Goal: Communication & Community: Answer question/provide support

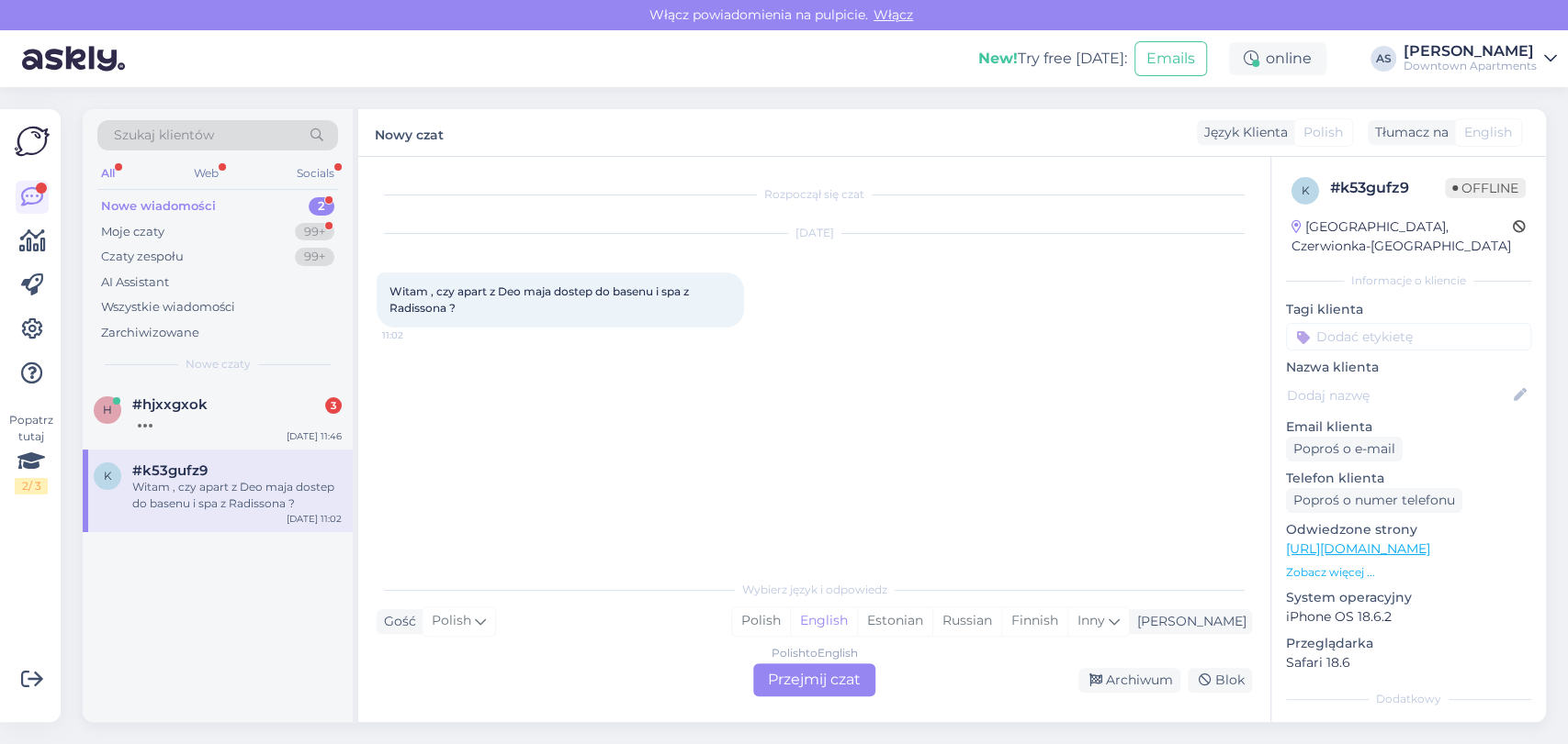
click at [808, 670] on div "Polish to English Przejmij czat" at bounding box center [814, 680] width 122 height 33
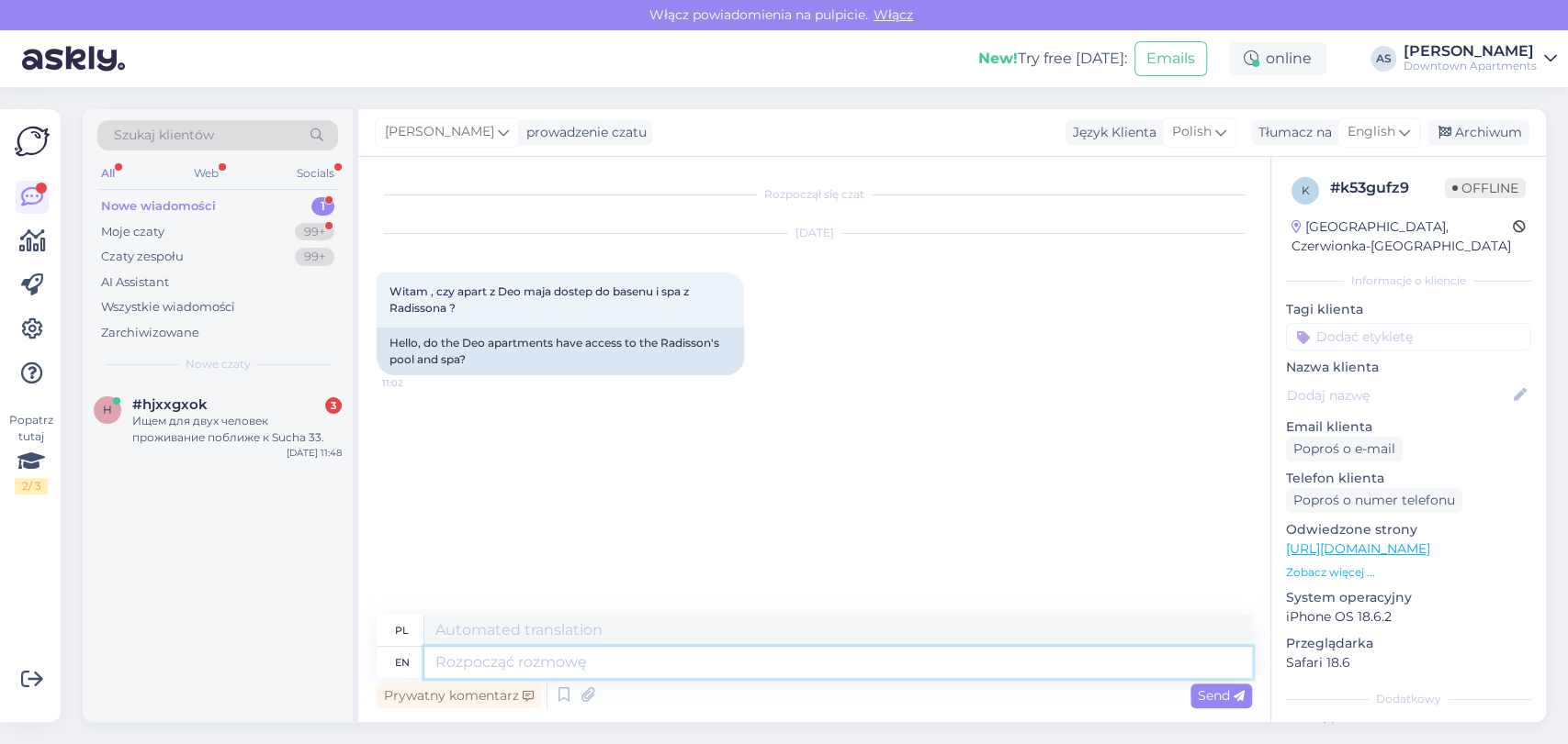
click at [755, 664] on textarea at bounding box center [838, 663] width 827 height 32
click at [1381, 123] on span "English" at bounding box center [1371, 132] width 48 height 20
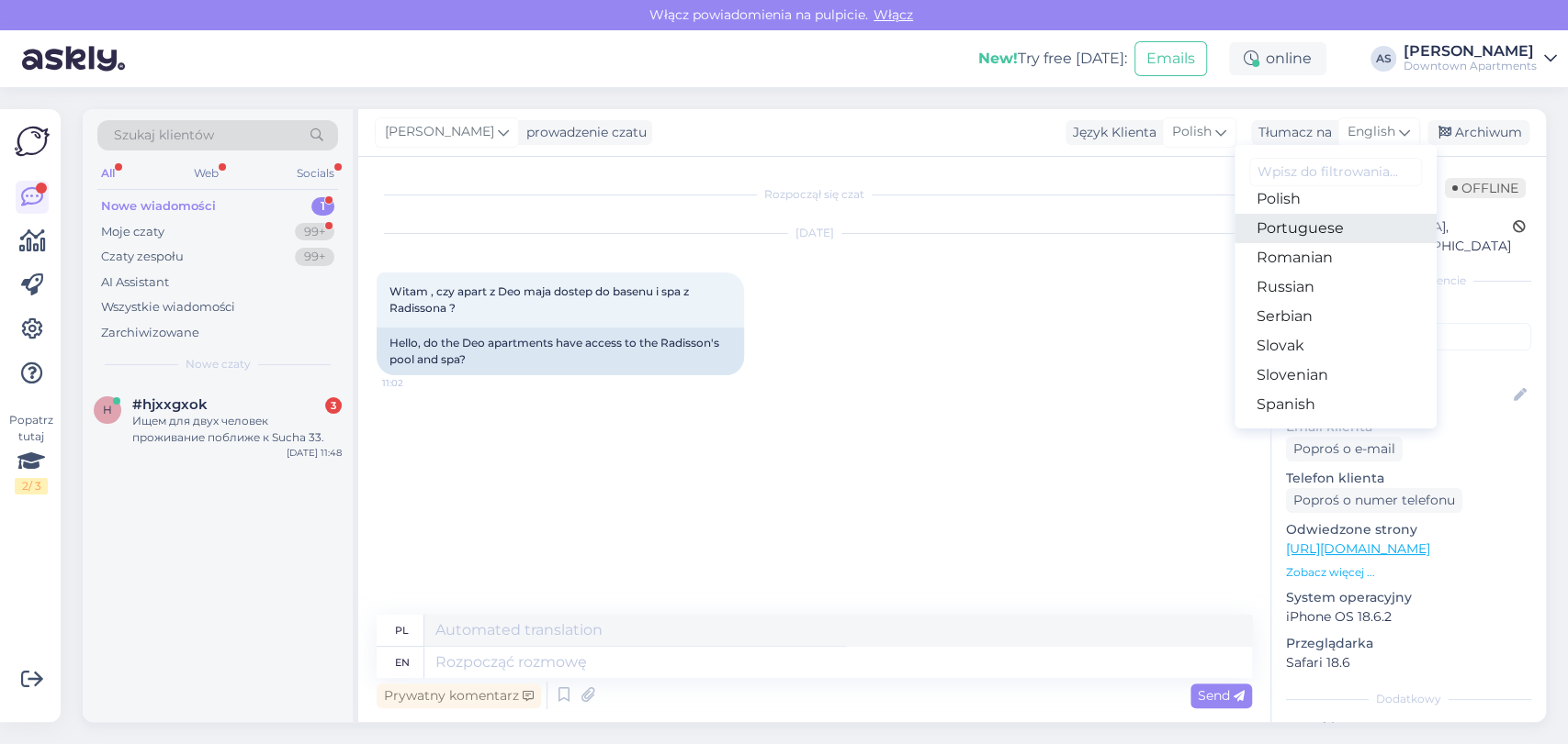
scroll to position [611, 0]
click at [1291, 242] on link "Polish" at bounding box center [1335, 248] width 202 height 30
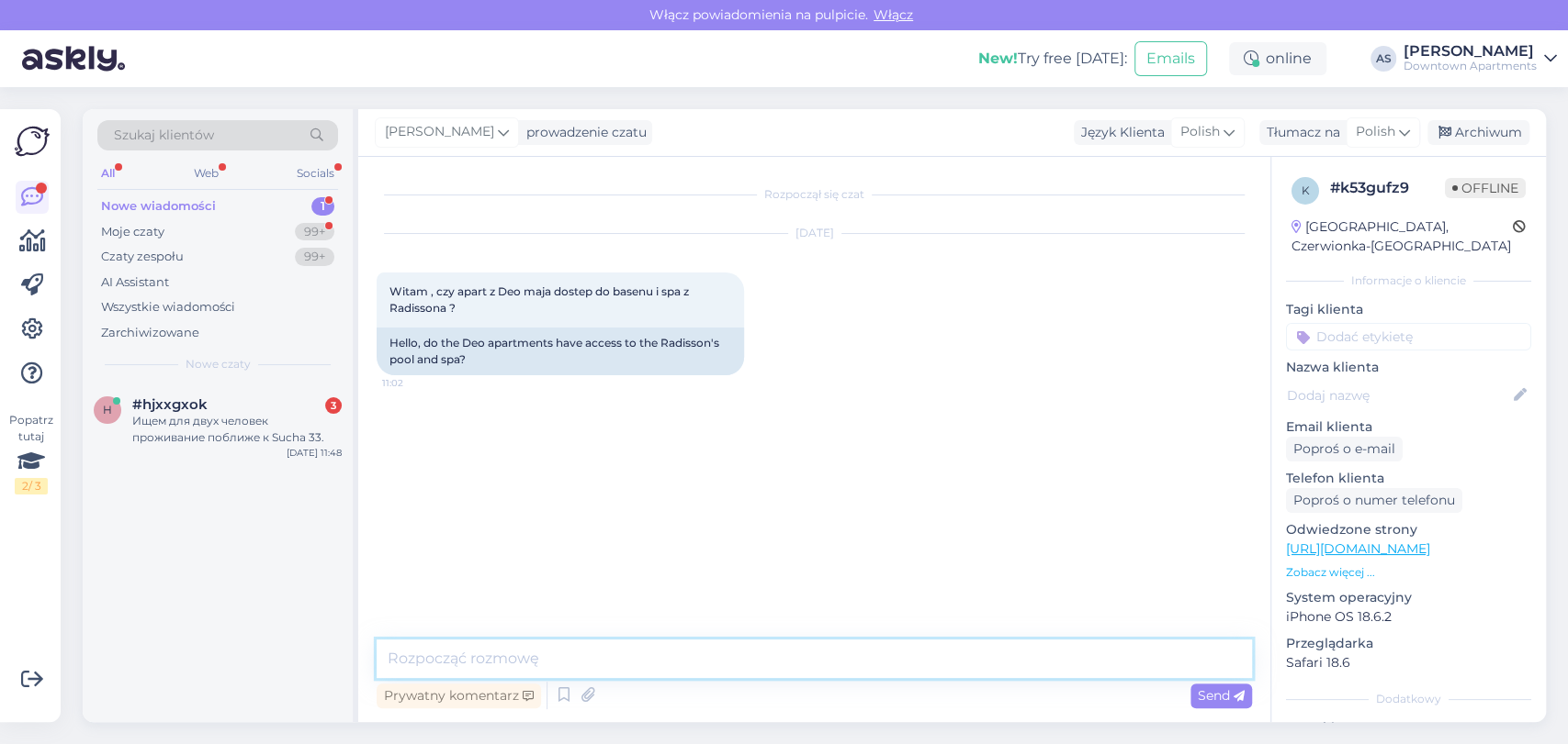
click at [1060, 649] on textarea at bounding box center [814, 659] width 875 height 38
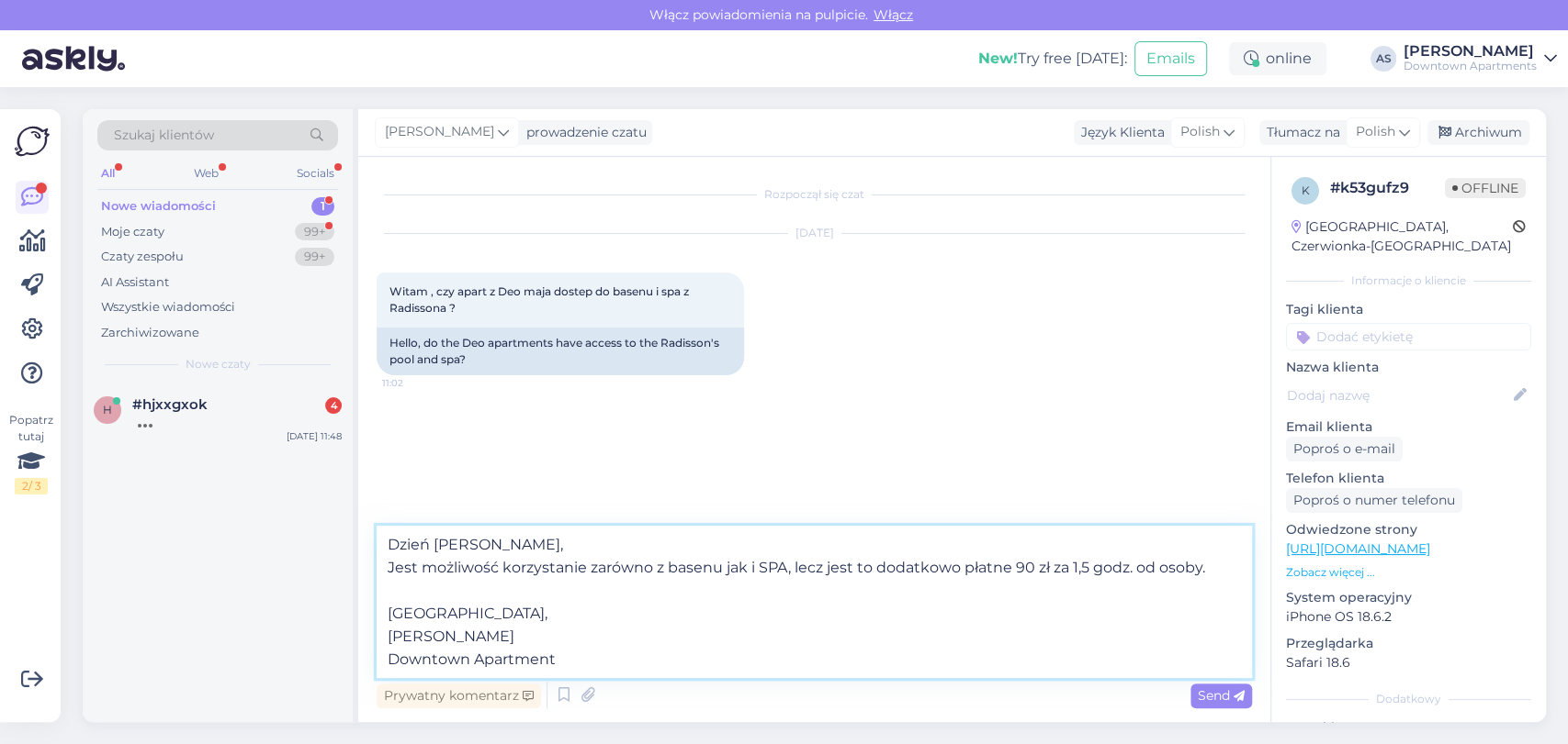
type textarea "Dzień [PERSON_NAME], Jest możliwość korzystanie zarówno z basenu jak i SPA, lec…"
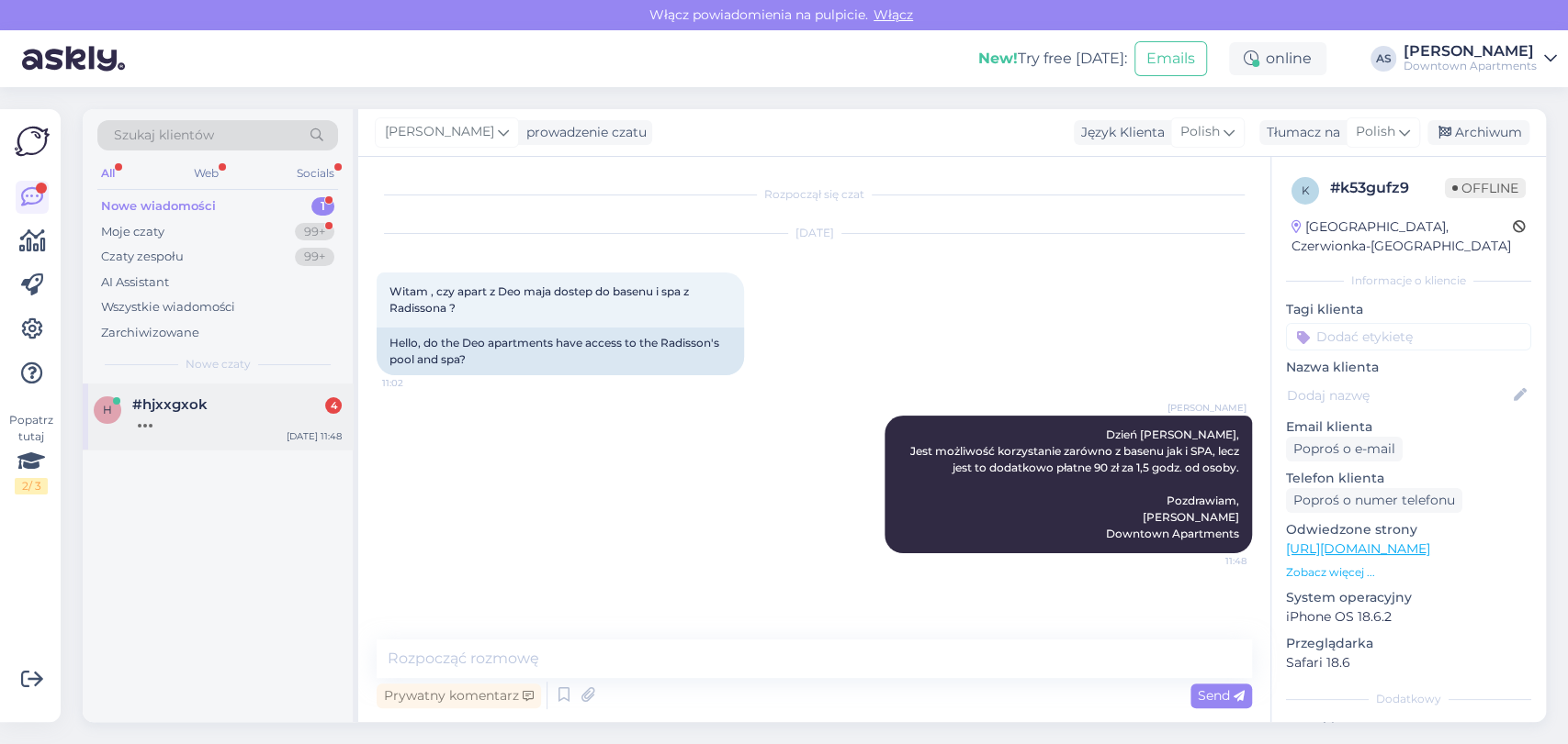
click at [193, 405] on span "#hjxxgxok" at bounding box center [169, 404] width 75 height 16
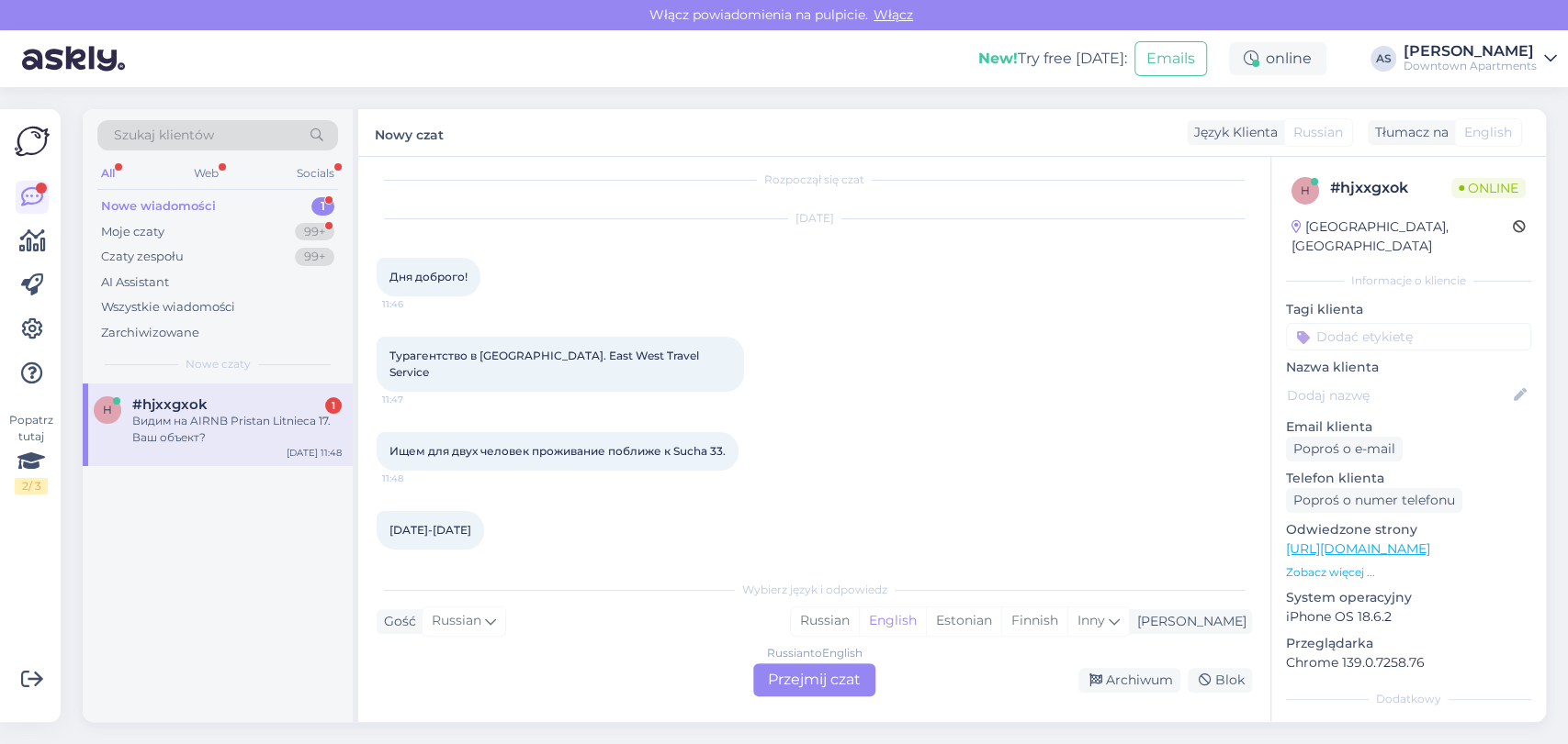
scroll to position [93, 0]
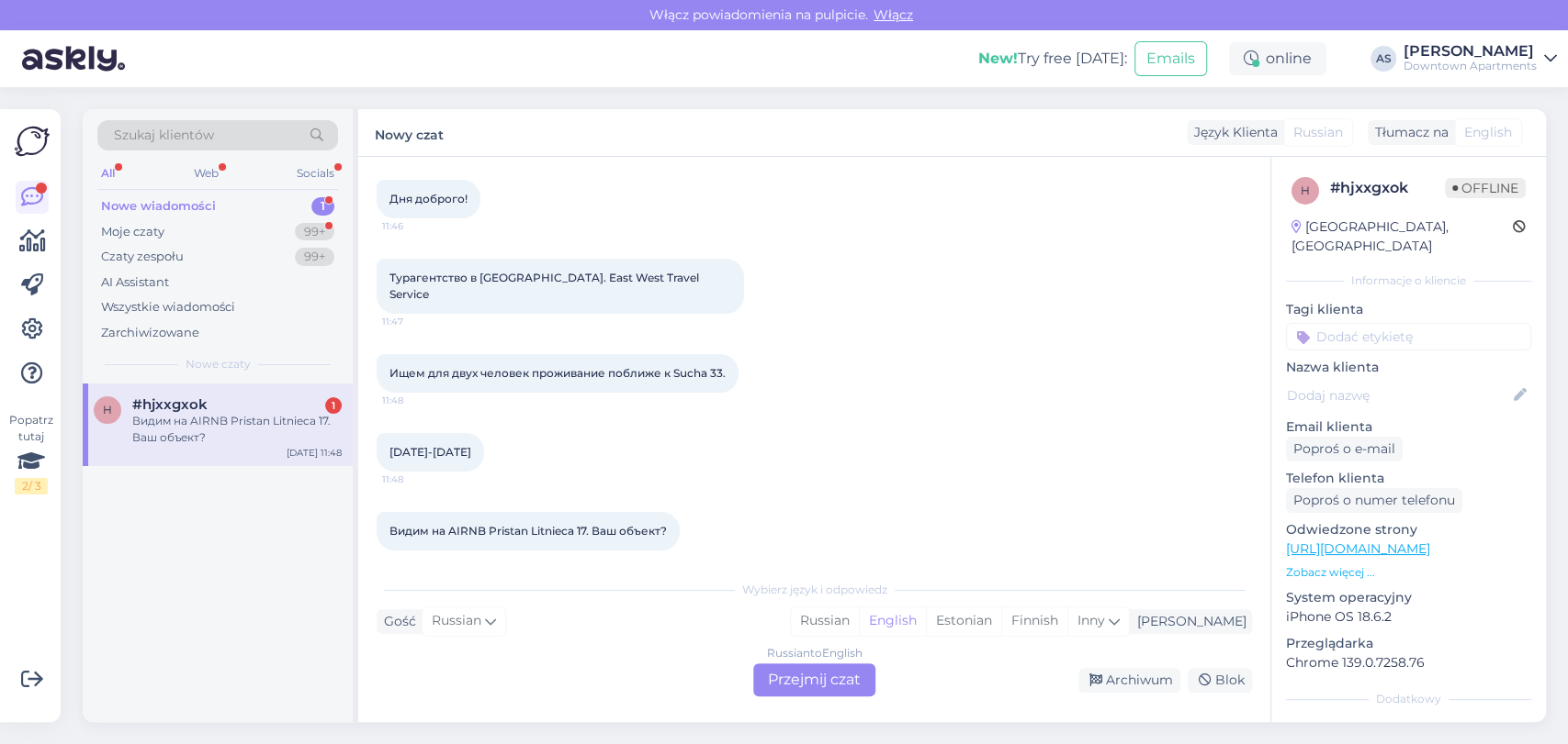
click at [806, 679] on div "Russian to English Przejmij czat" at bounding box center [814, 680] width 122 height 33
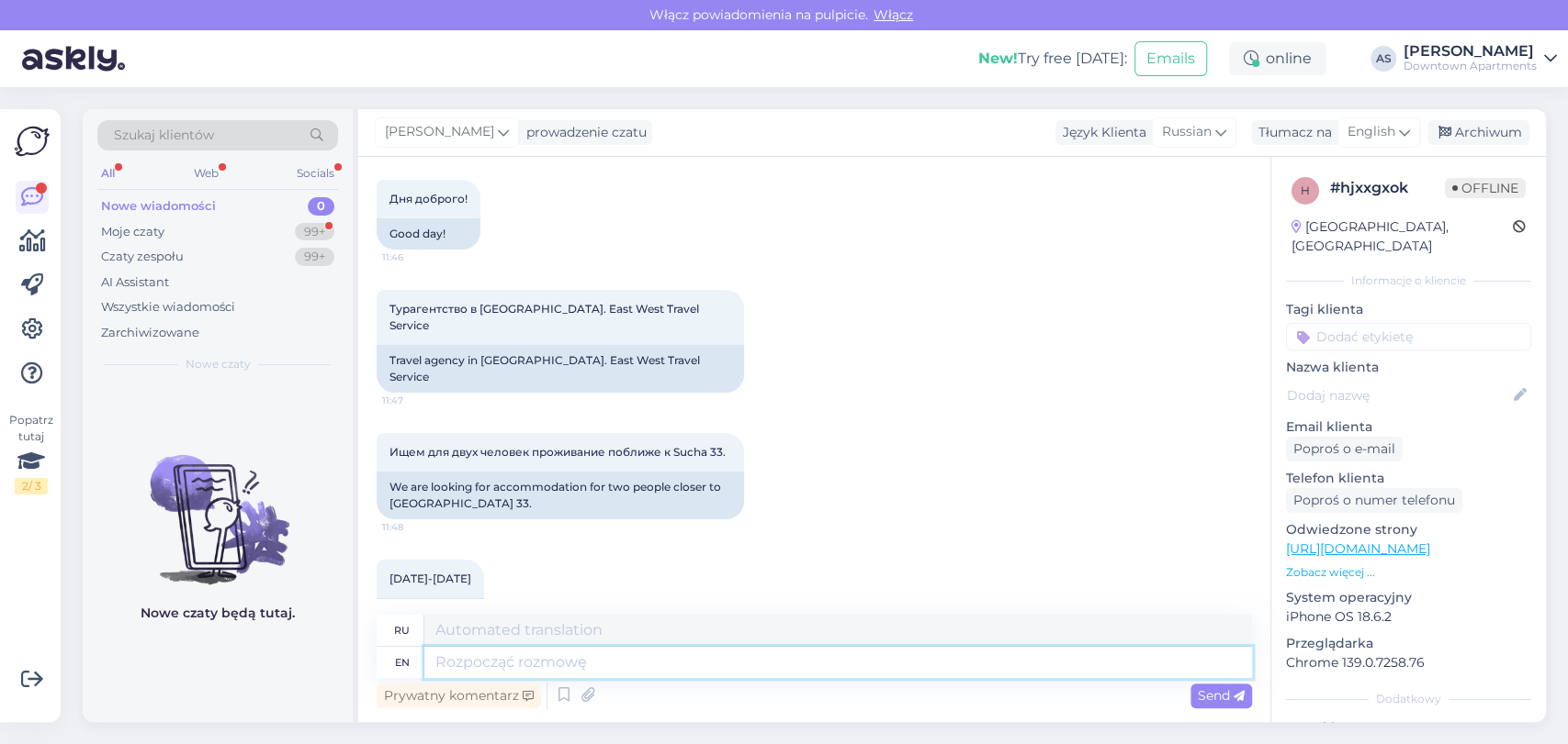
click at [843, 661] on textarea at bounding box center [838, 663] width 827 height 32
type textarea "Good"
type textarea "Хороший"
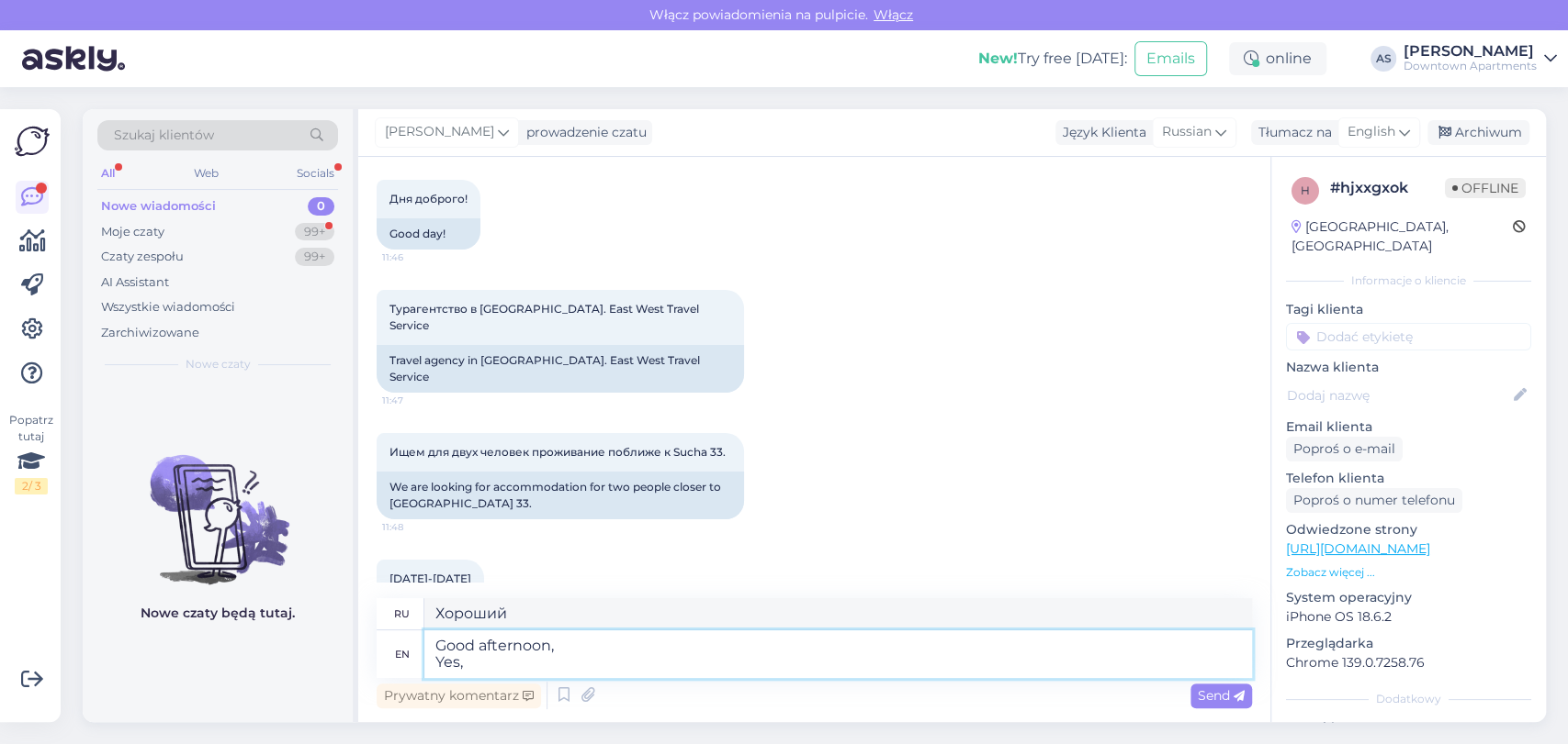
type textarea "Good afternoon, Yes, t"
type textarea "Добрый день, Да,"
type textarea "Good afternoon, Yes, that"
type textarea "Добрый день, Да, это"
type textarea "Good afternoon, Yes, that apartment"
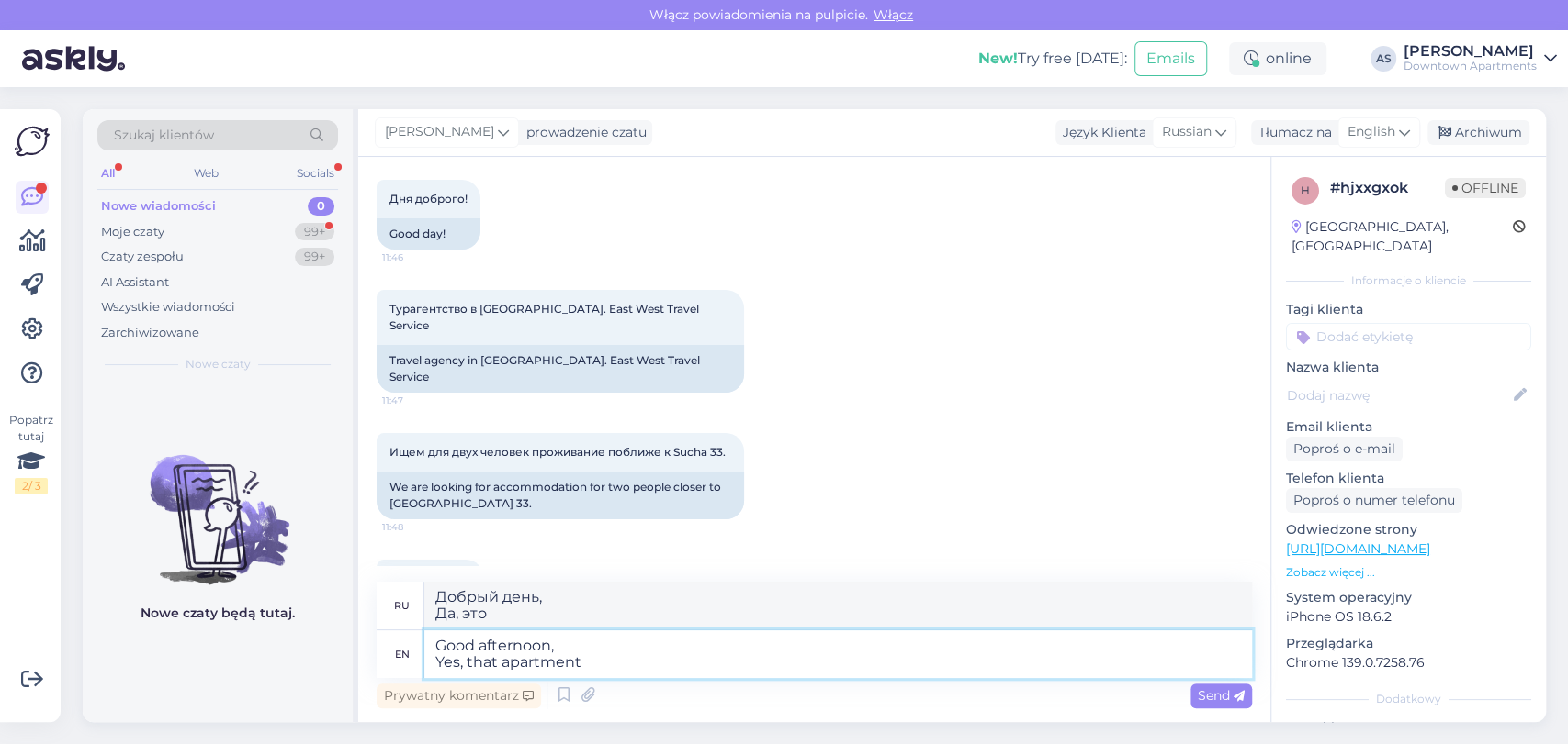
type textarea "Добрый день, Да, эта квартира"
type textarea "Good afternoon, Yes, that apartment is managed b"
type textarea "Добрый день, Да, эта квартира находится в управлении."
type textarea "Good afternoon, Yes, that apartment is managed by us"
type textarea "Добрый день, Да, эта квартира находится в управлении"
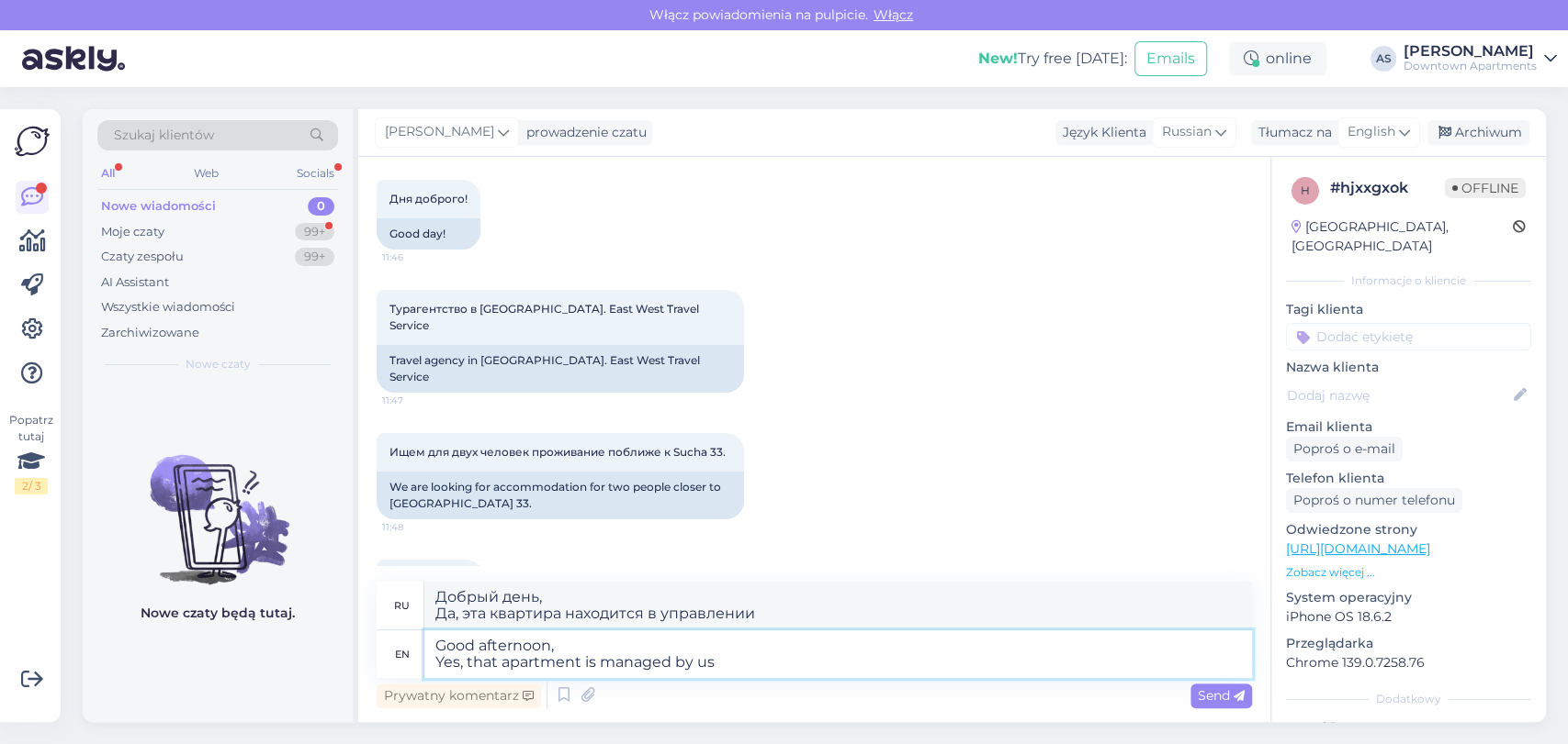
type textarea "Good afternoon, Yes, that apartment is managed by us"
type textarea "Добрый день, Да, эта квартира находится в нашем управлении."
type textarea "Good afternoon, Yes, that apartment is managed by us - it"
type textarea "Добрый день, Да, эта квартира находится в нашем управлении -"
type textarea "Good afternoon, Yes, that apartment is managed by us - it can also be"
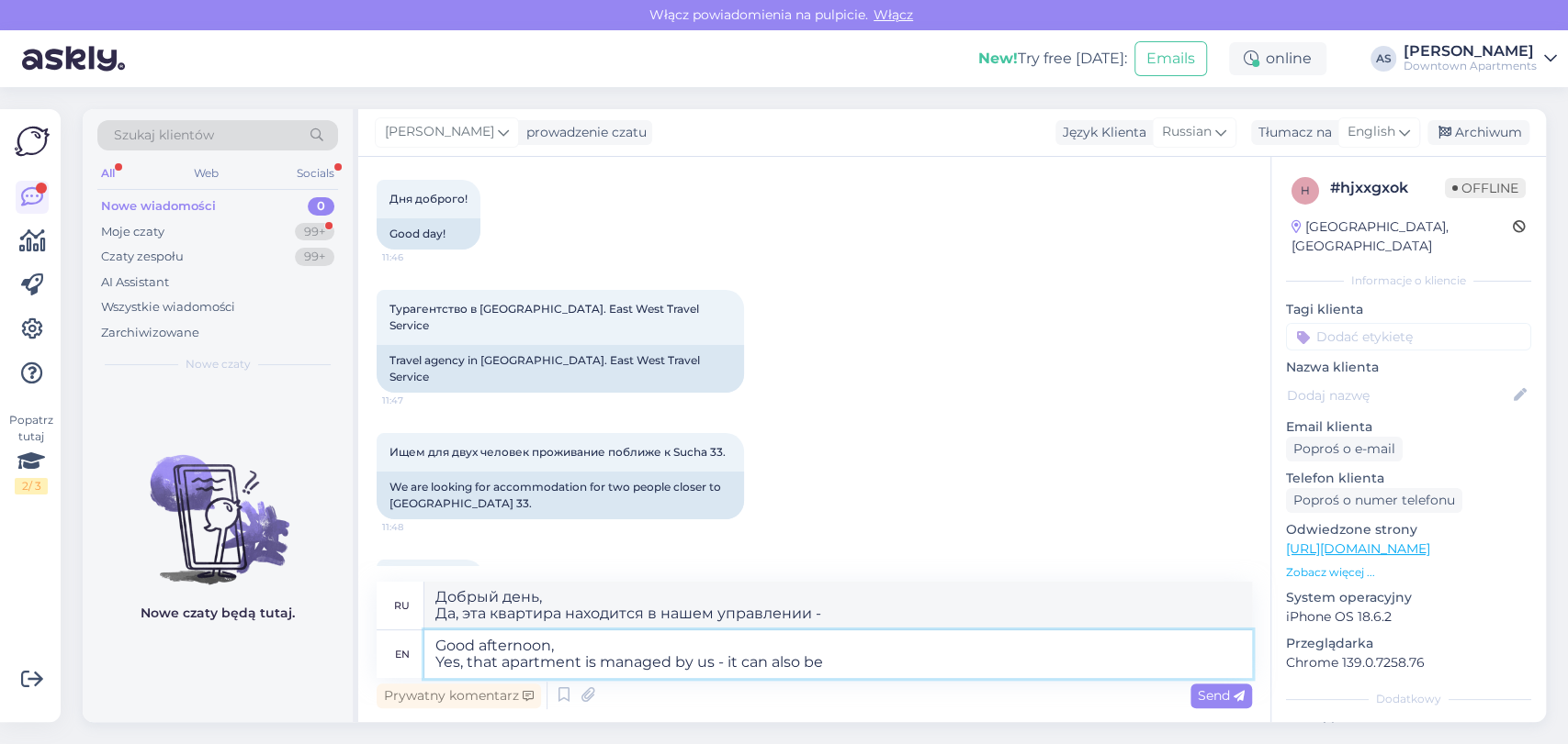
type textarea "Добрый день, Да, эта квартира находится в нашем управлении - она"
type textarea "Good afternoon, Yes, that apartment is managed by us - it can also be b"
type textarea "Добрый день, Да, эта квартира находится в нашем управлении - она может"
type textarea "Good afternoon, Yes, that apartment is managed by us - it can also be boo"
type textarea "Добрый день, Да, эта квартира находится в нашем управлении - ее также можно"
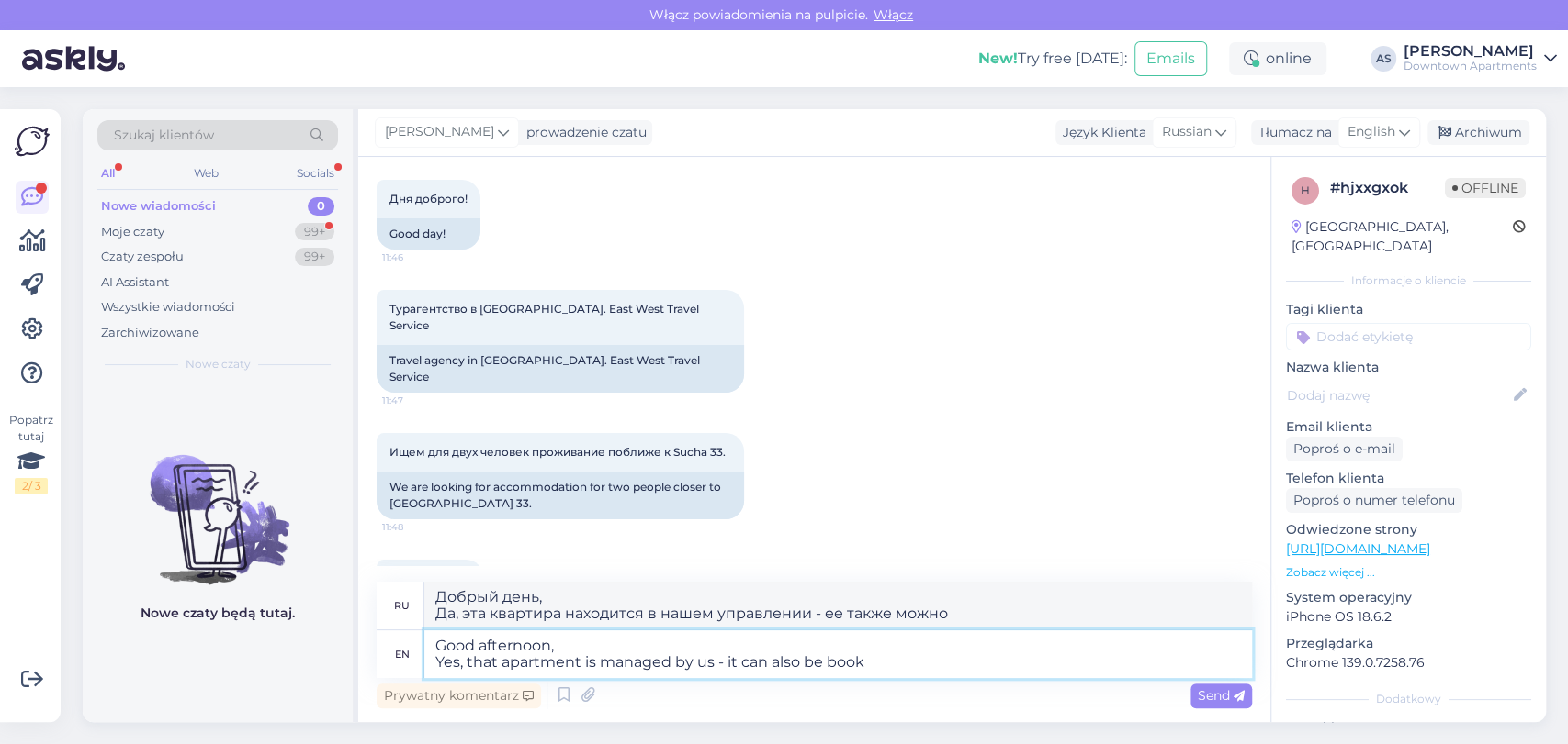
type textarea "Good afternoon, Yes, that apartment is managed by us - it can also be booke"
type textarea "Добрый день, Да, эта квартира находится в нашем управлении - она также может"
type textarea "Good afternoon, Yes, that apartment is managed by us - it can also be booked"
type textarea "Добрый день, Да, эта квартира находится в нашем управлении - ее также можно заб…"
type textarea "Good afternoon, Yes, that apartment is managed by us - it can also be booked via"
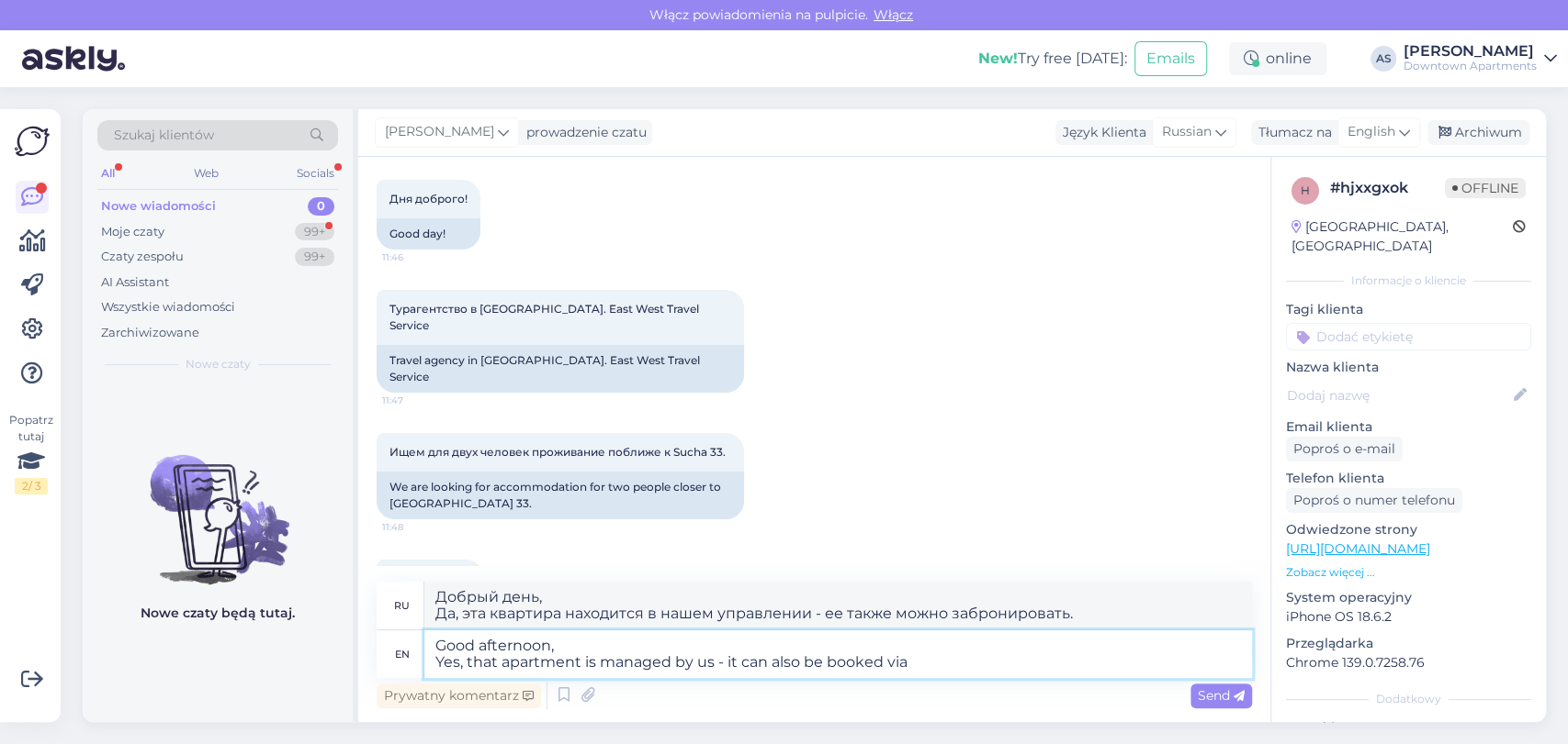
type textarea "Добрый день, Да, эта квартира находится в нашем управлении - ее также можно заб…"
type textarea "Good afternoon, Yes, that apartment is managed by us - it can also be booked vi…"
type textarea "Добрый день, Да, эта квартира находится в нашем управлении - ее также можно заб…"
type textarea "Good afternoon, Yes, that apartment is managed by us - it can also be booked vi…"
type textarea "Добрый день, Да, эта квартира находится в нашем управлении - ее также можно заб…"
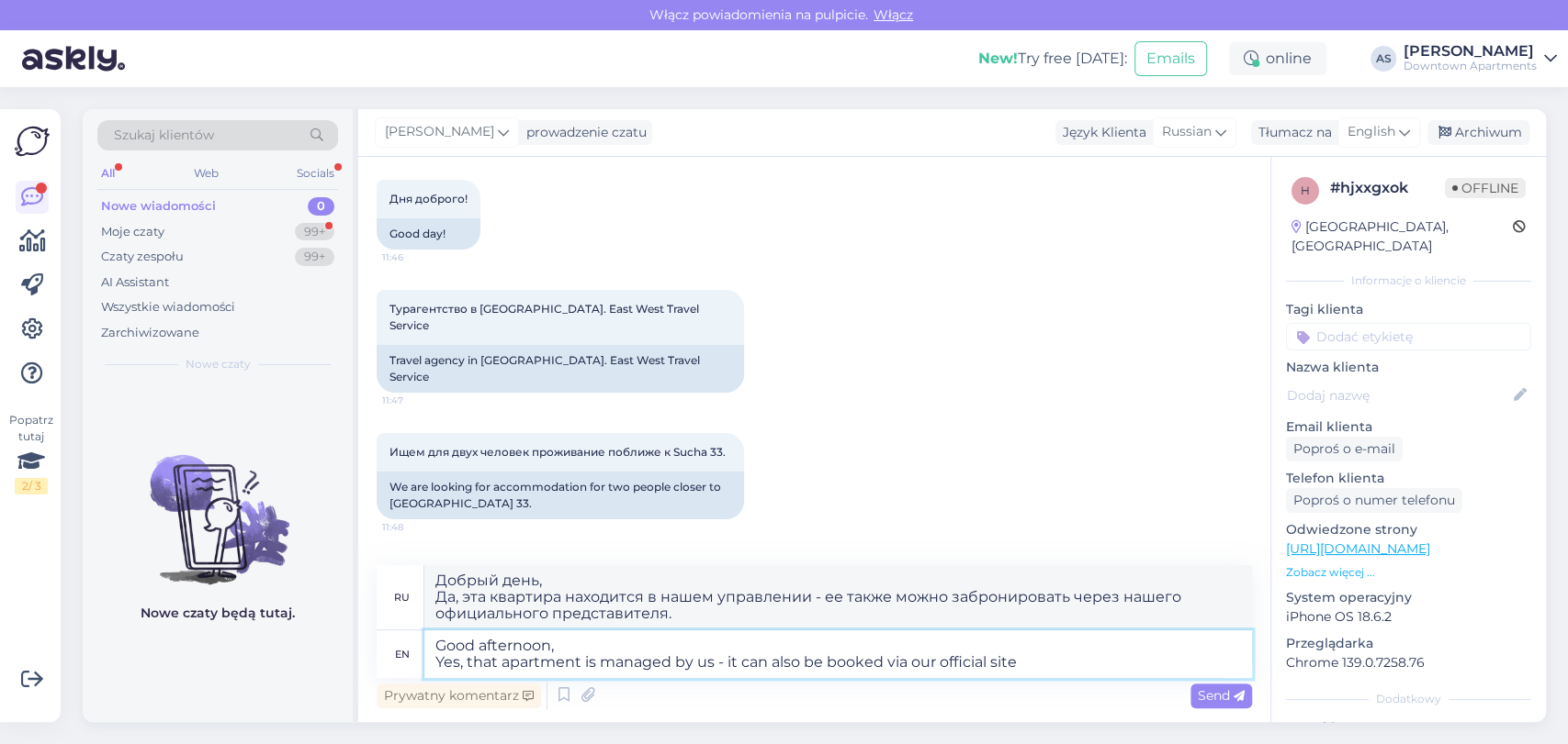
type textarea "Good afternoon, Yes, that apartment is managed by us - it can also be booked vi…"
type textarea "Добрый день, Да, эта квартира находится в нашем управлении - ее также можно заб…"
type textarea "Good afternoon, Yes, that apartment is managed by us - it can also be booked vi…"
type textarea "Добрый день, Да, эта квартира находится в нашем управлении - ее также можно заб…"
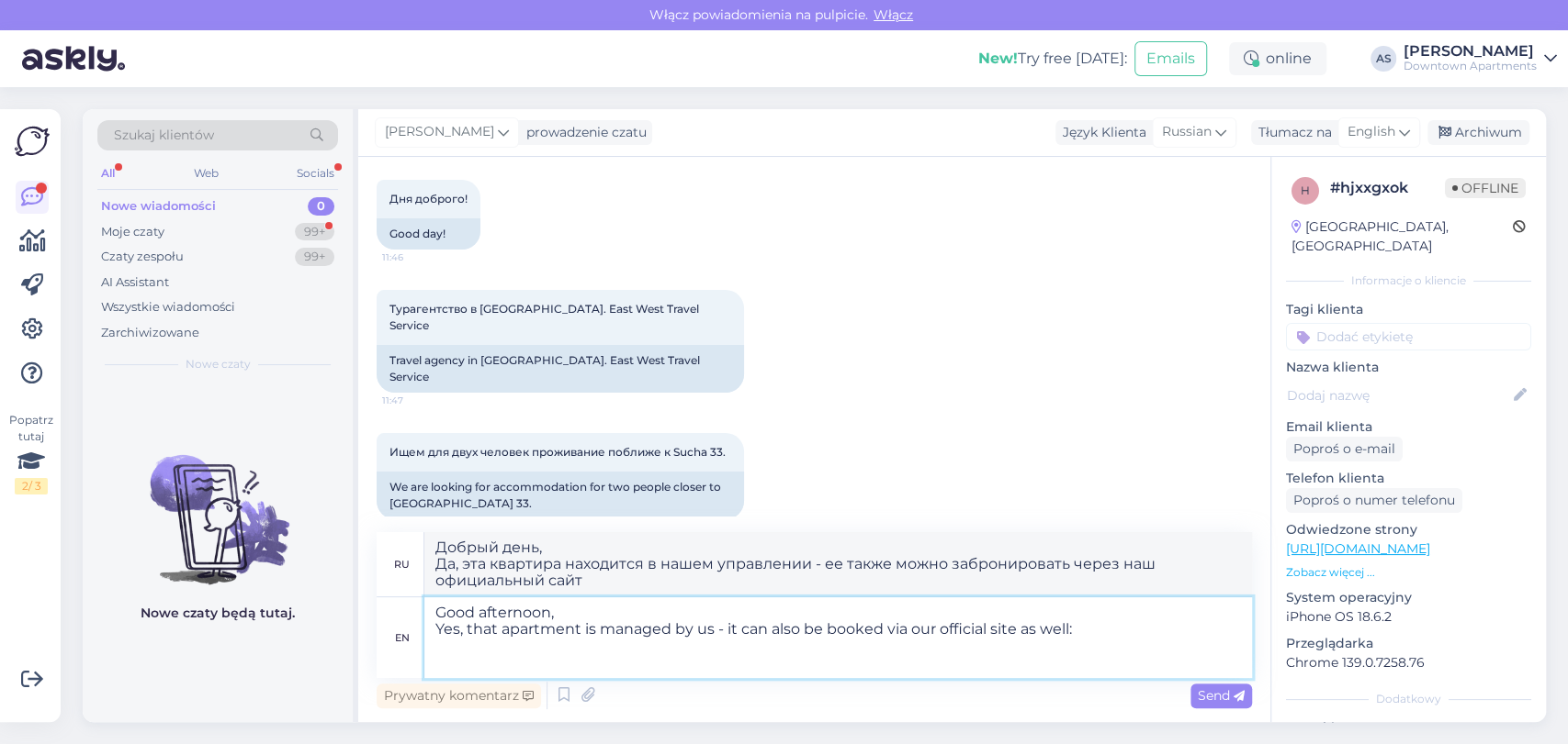
paste textarea "[URL][DOMAIN_NAME]"
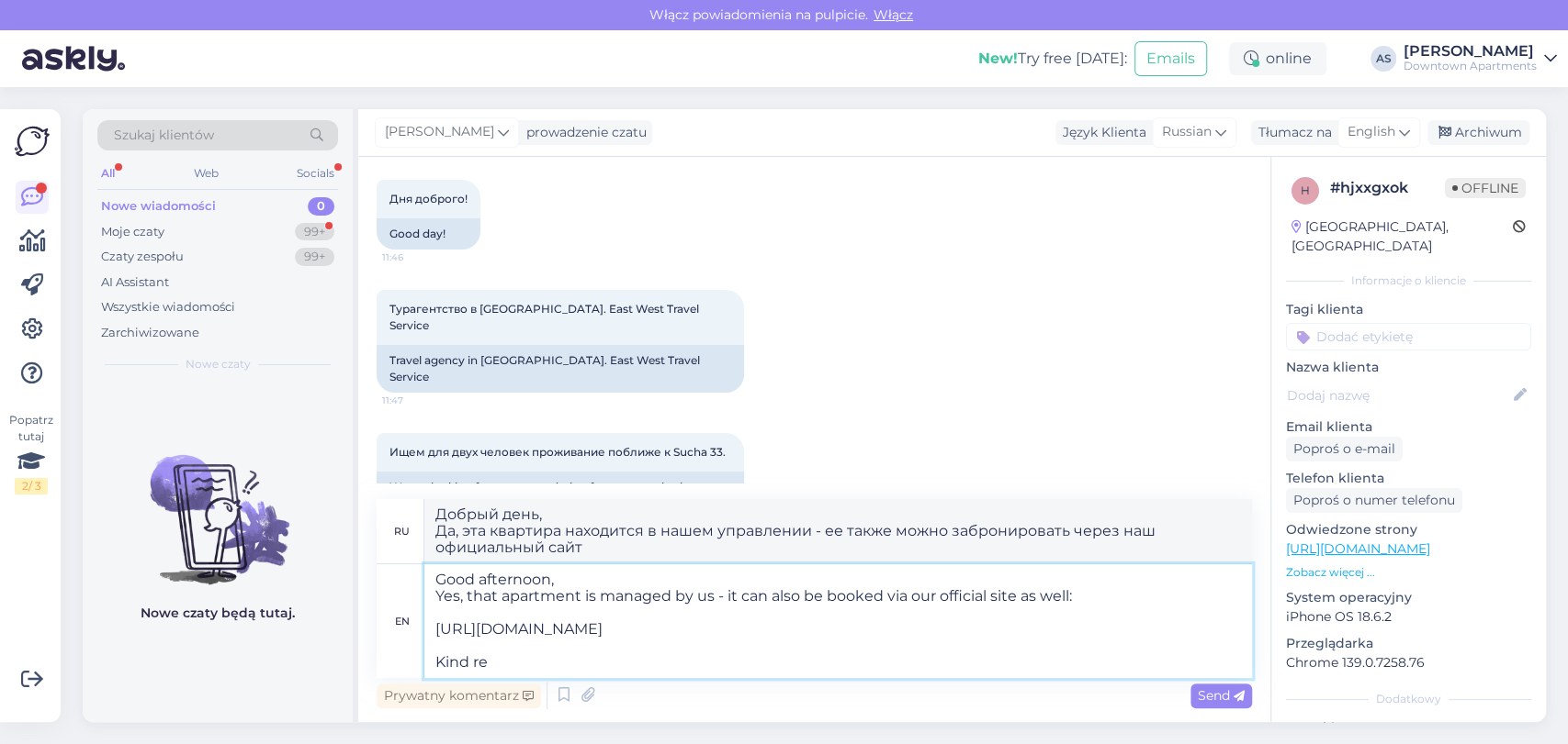
type textarea "Good afternoon, Yes, that apartment is managed by us - it can also be booked vi…"
type textarea "Добрый день, Да, эта квартира находится в нашем управлении - ее также можно заб…"
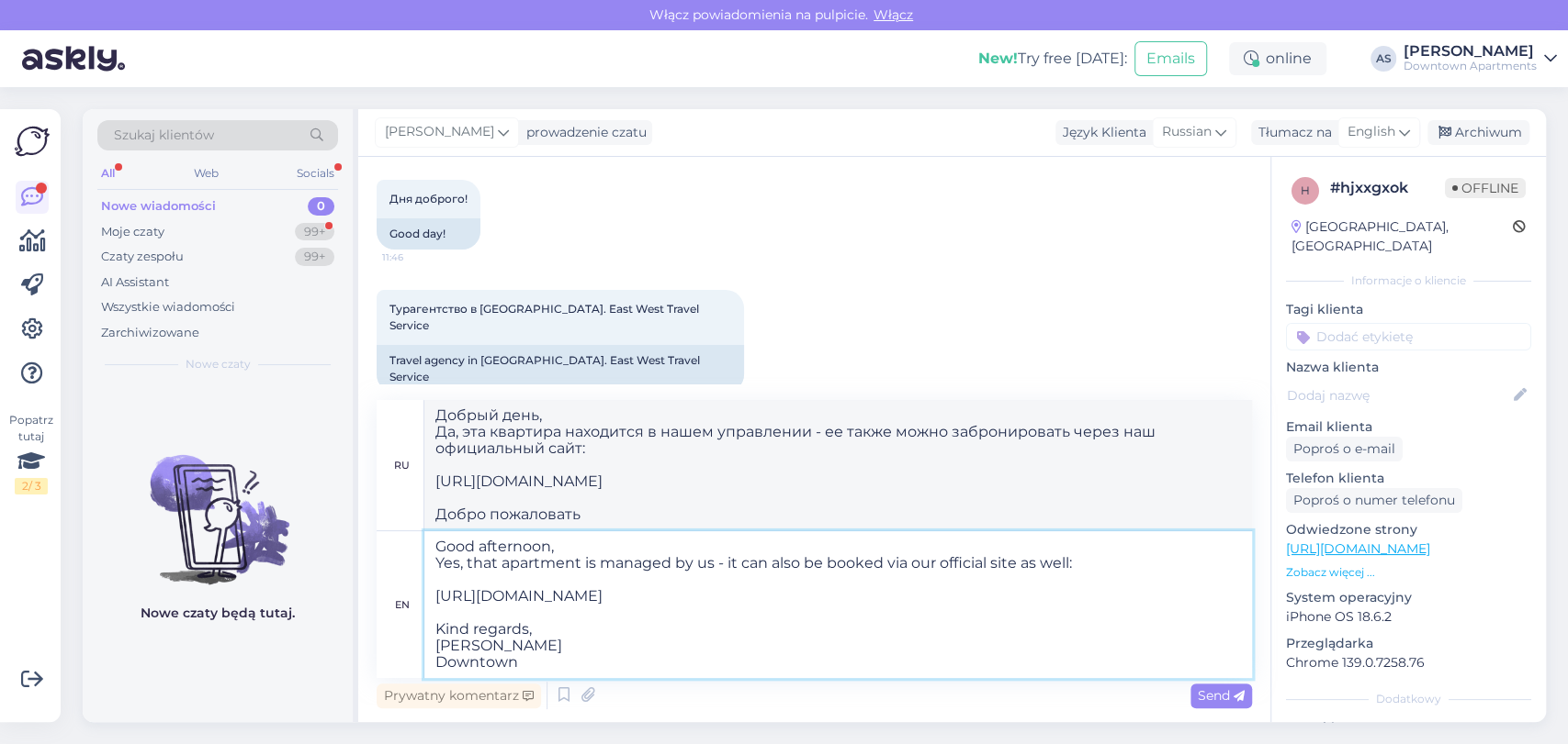
type textarea "Good afternoon, Yes, that apartment is managed by us - it can also be booked vi…"
type textarea "Добрый день, Да, эта квартира находится в нашем управлении - ее также можно заб…"
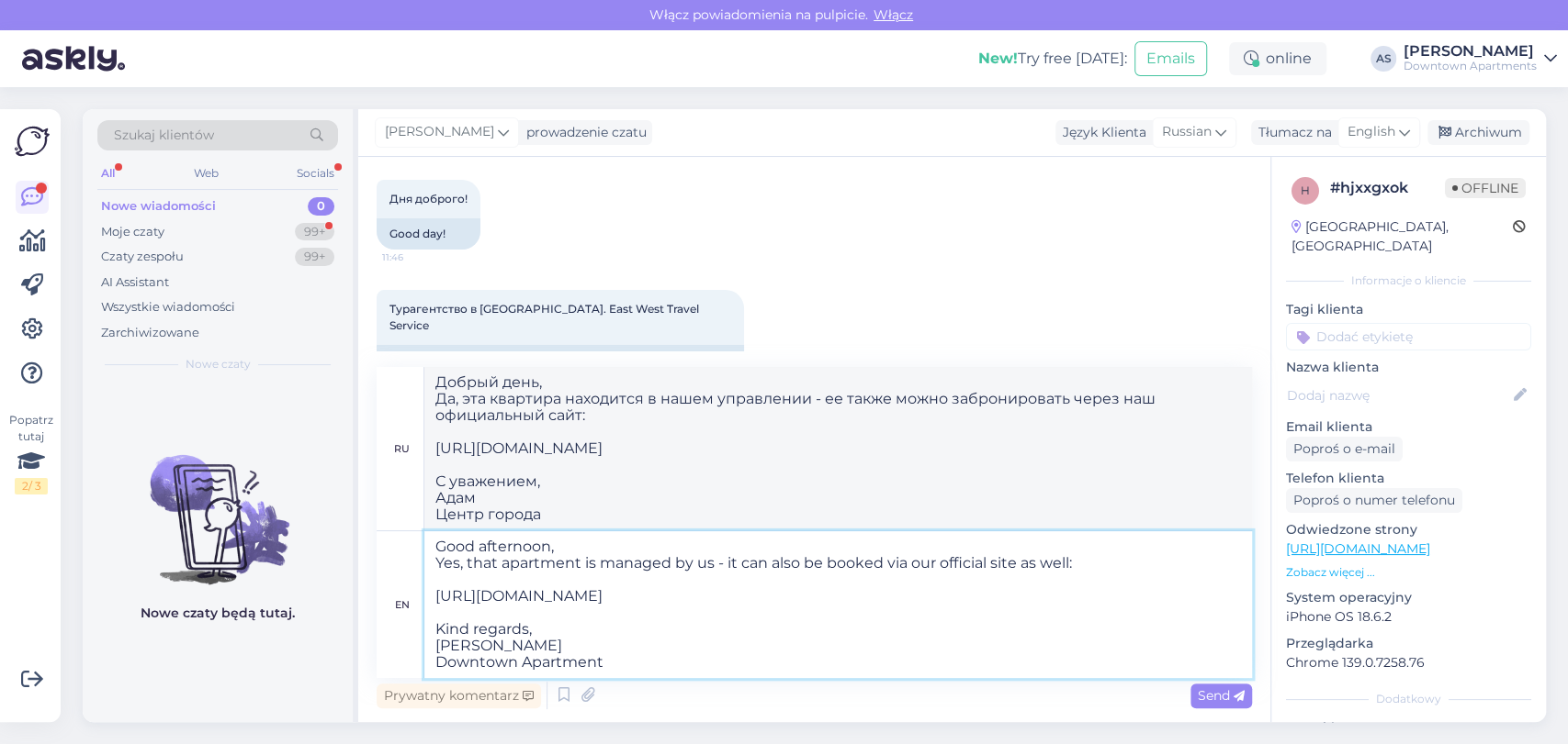
type textarea "Good afternoon, Yes, that apartment is managed by us - it can also be booked vi…"
type textarea "Добрый день, Да, эта квартира находится в нашем управлении - ее также можно заб…"
type textarea "Good afternoon, Yes, that apartment is managed by us - it can also be booked vi…"
click at [1216, 688] on span "Send" at bounding box center [1220, 695] width 47 height 16
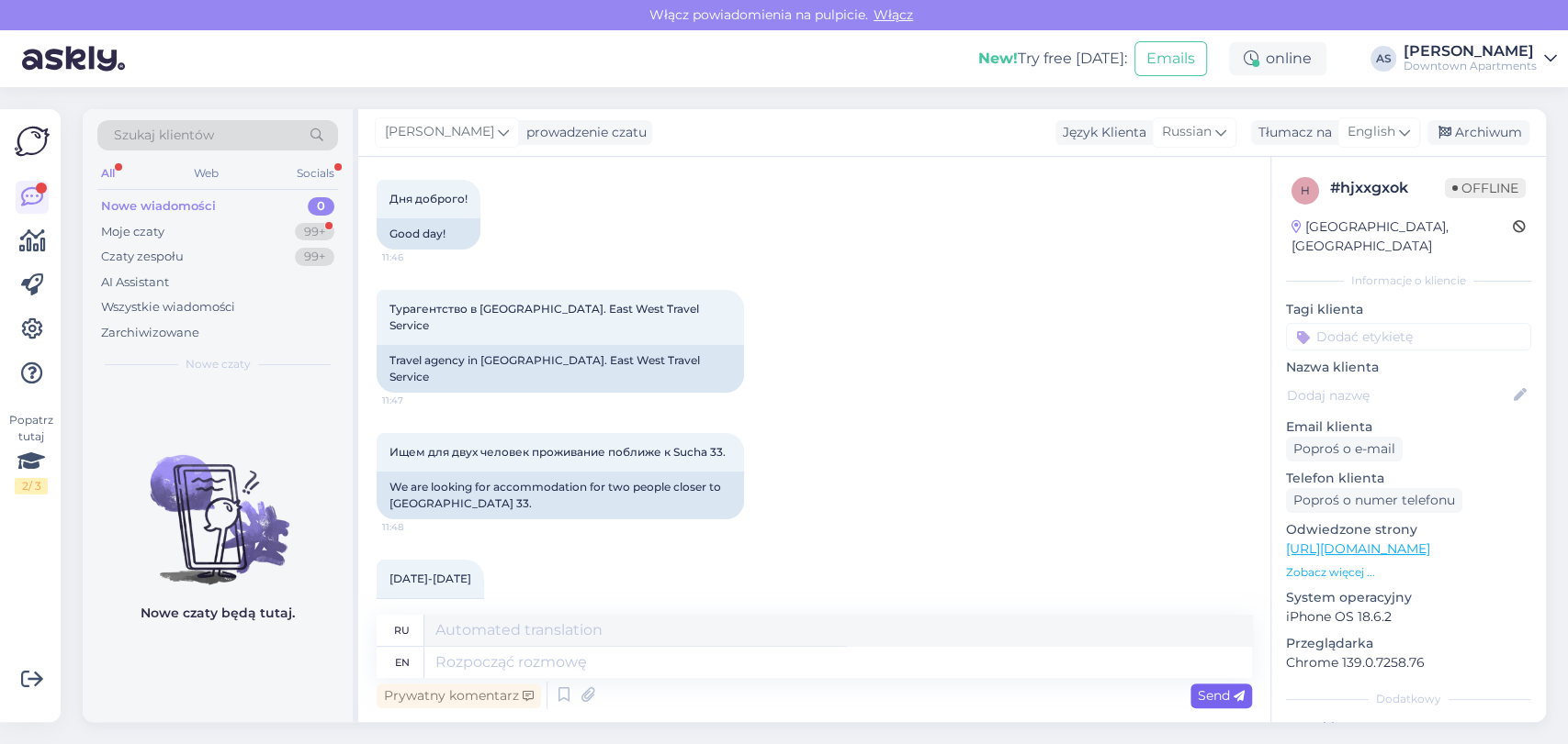
scroll to position [647, 0]
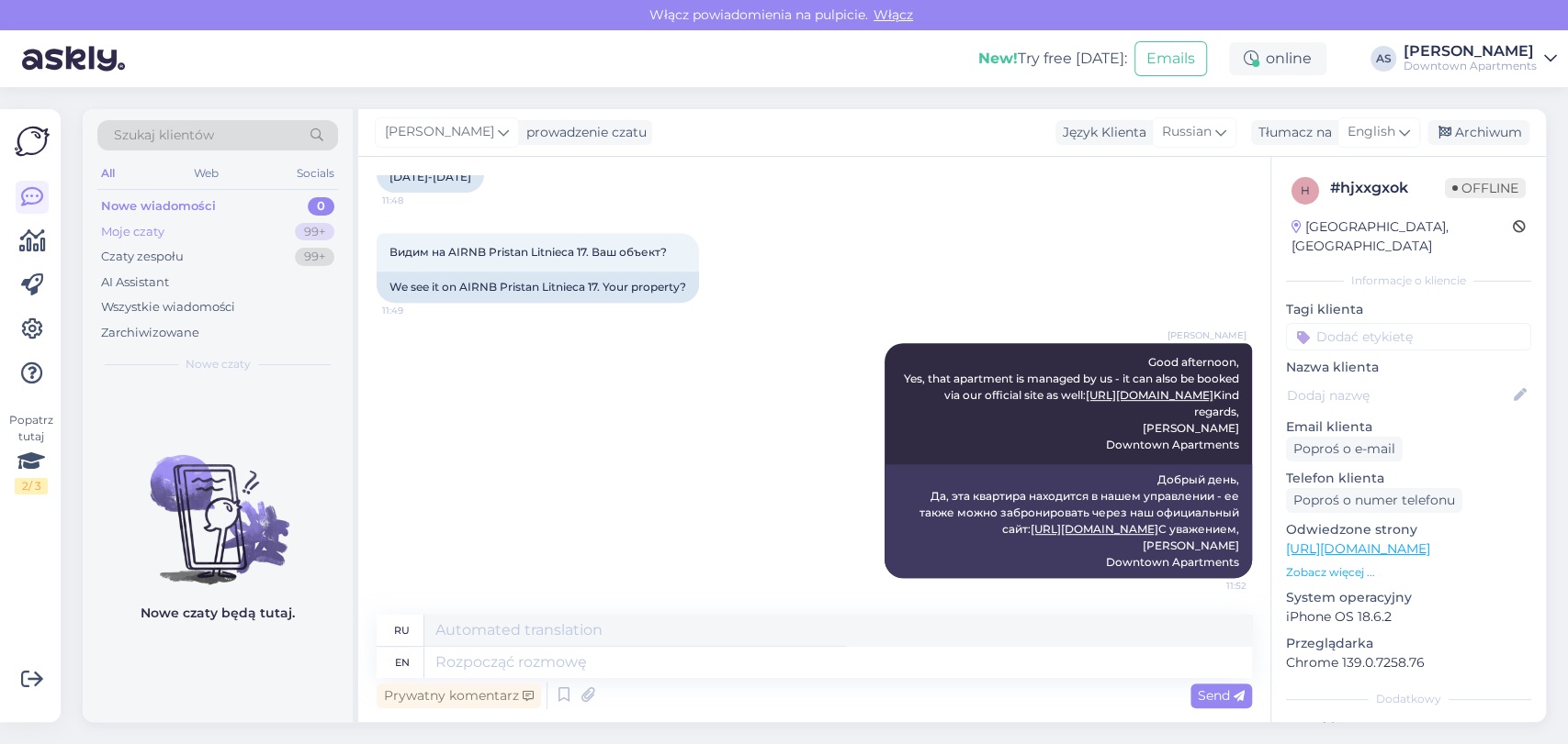
click at [245, 223] on div "Moje czaty 99+" at bounding box center [218, 232] width 241 height 26
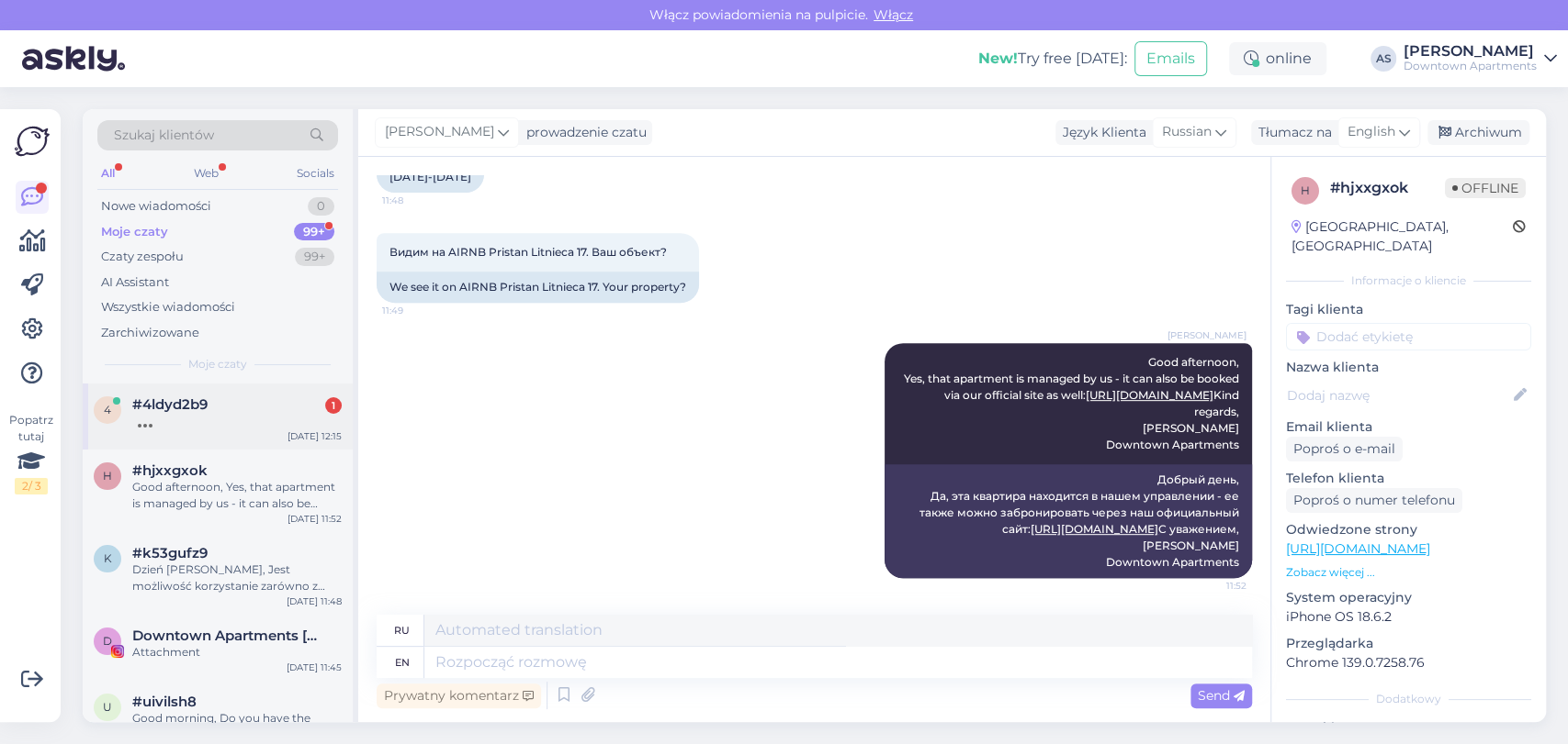
click at [265, 398] on div "#4ldyd2b9 1" at bounding box center [236, 404] width 209 height 16
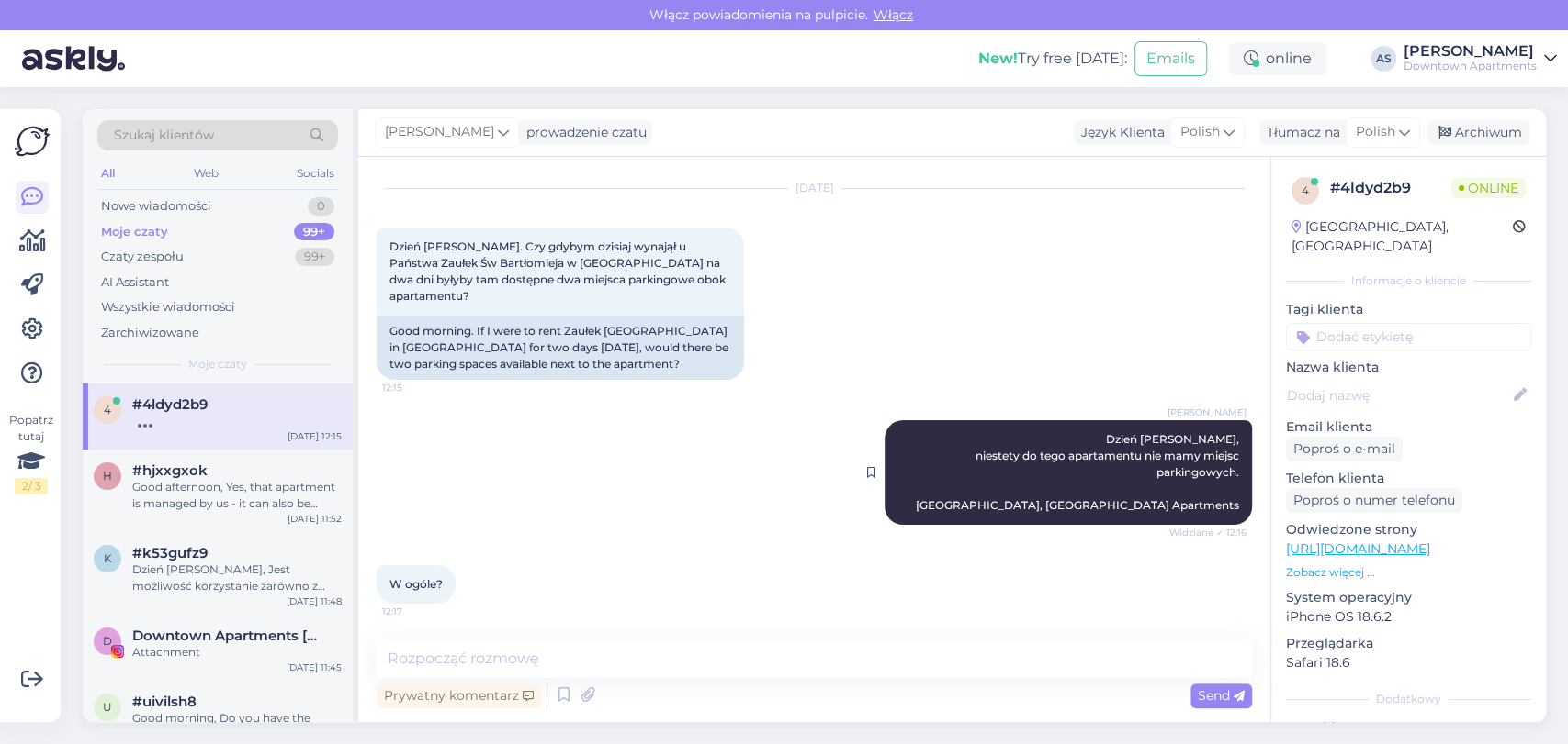
scroll to position [0, 0]
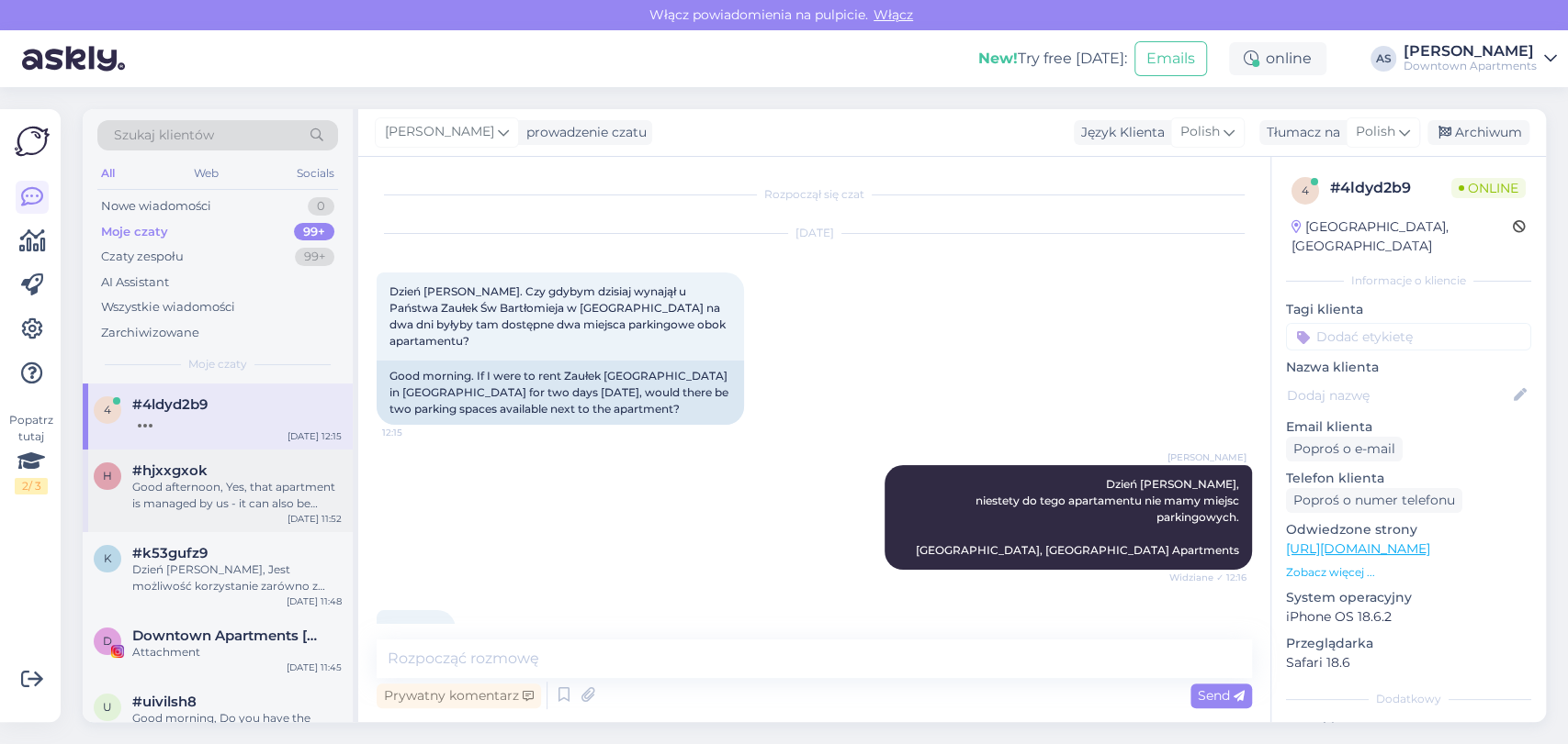
click at [262, 528] on div "h #hjxxgxok Good afternoon, Yes, that apartment is managed by us - it can also …" at bounding box center [217, 491] width 270 height 82
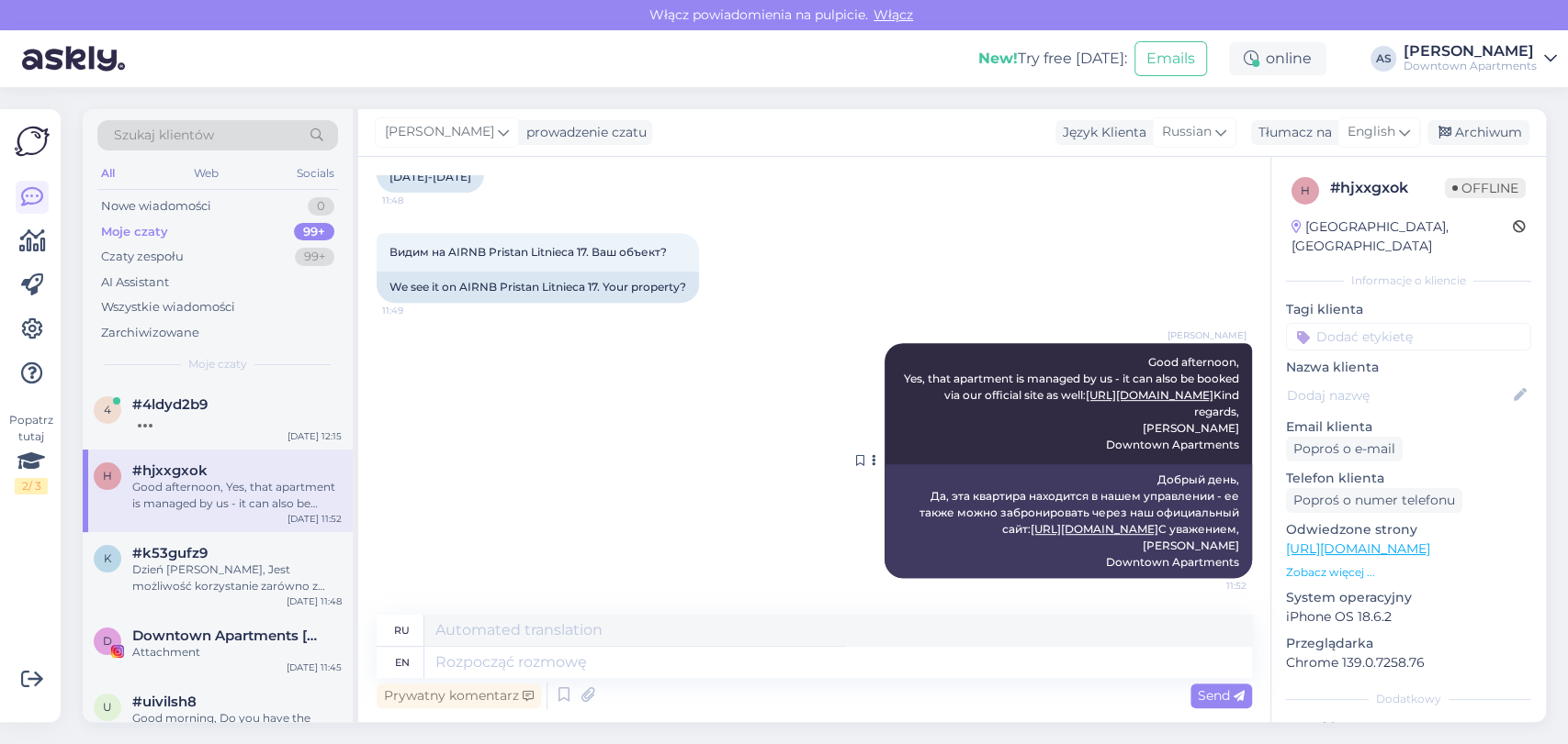
scroll to position [646, 0]
click at [201, 191] on div "Szukaj klientów All Web Socials Nowe wiadomości 0 Moje czaty 99+ Czaty zespołu …" at bounding box center [217, 245] width 270 height 274
click at [194, 203] on div "Nowe wiadomości" at bounding box center [156, 206] width 110 height 18
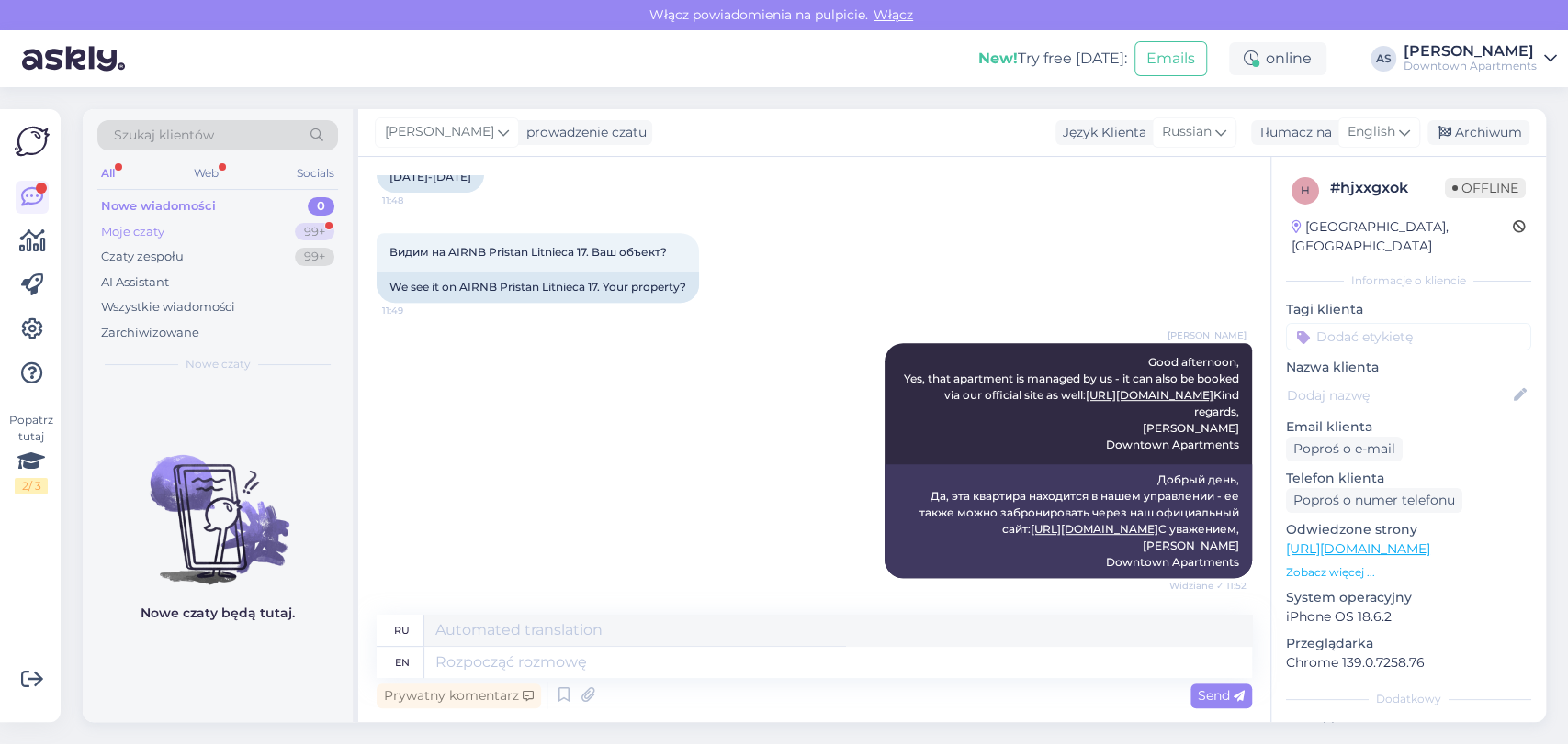
click at [247, 236] on div "Moje czaty 99+" at bounding box center [218, 232] width 241 height 26
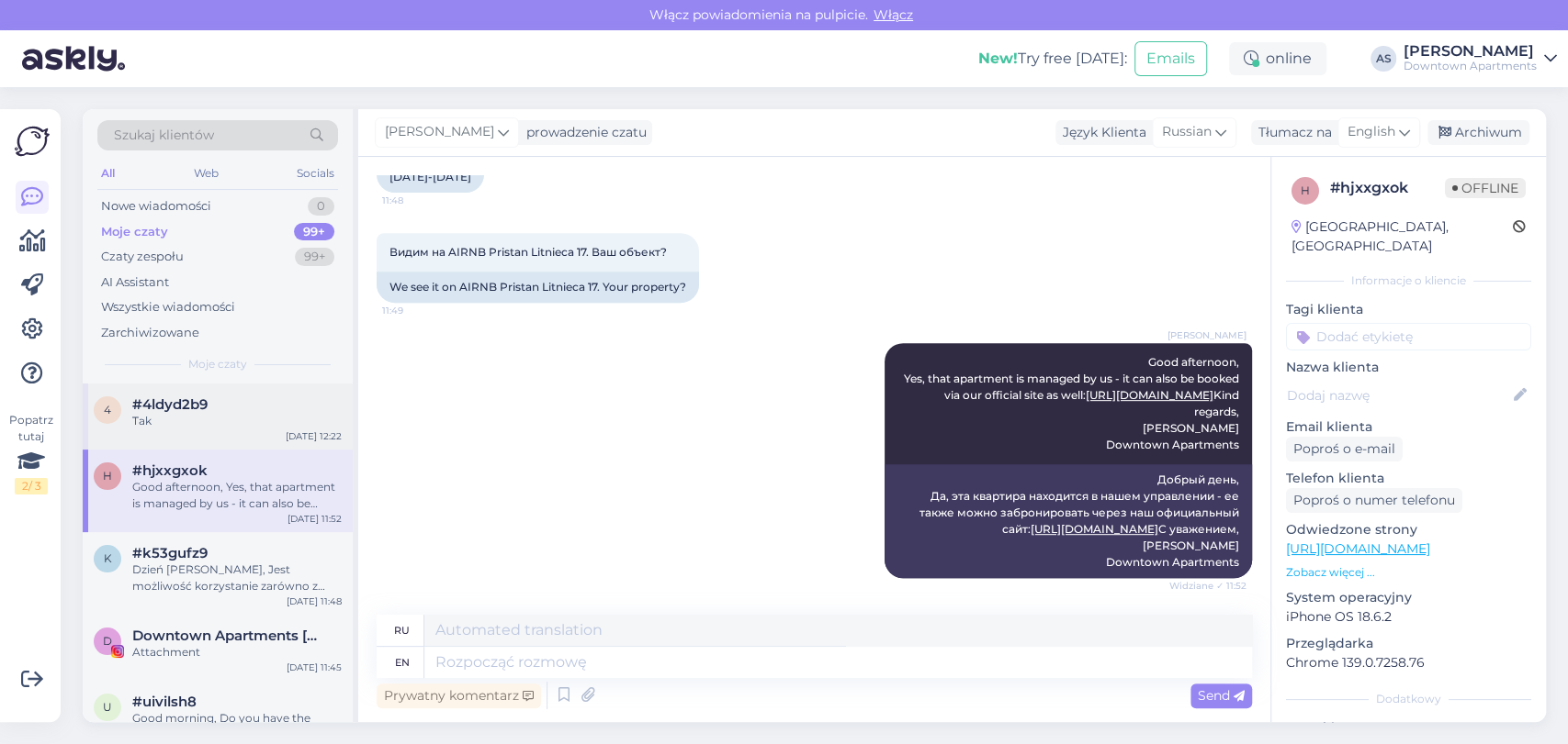
click at [205, 426] on div "Tak" at bounding box center [236, 420] width 209 height 16
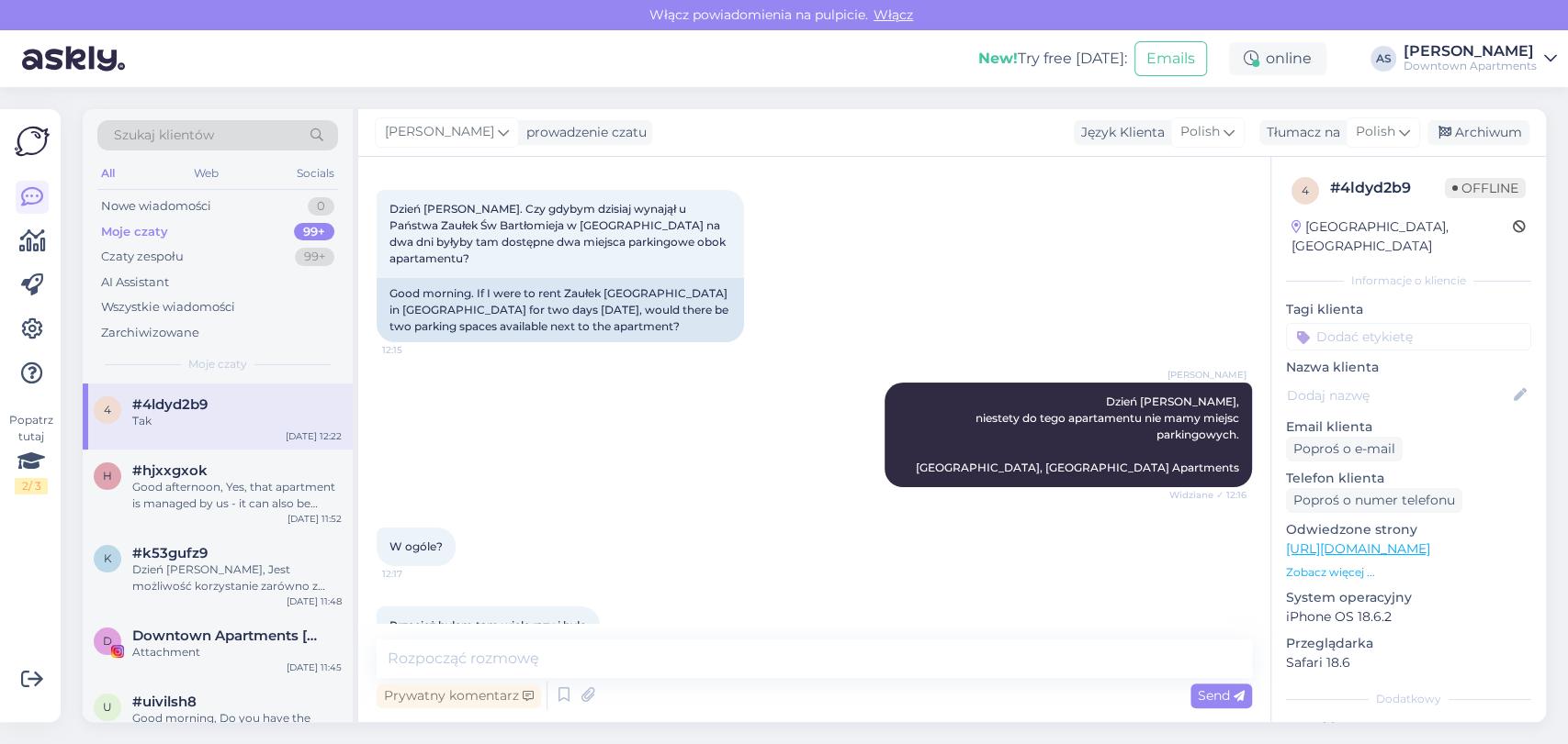
scroll to position [73, 0]
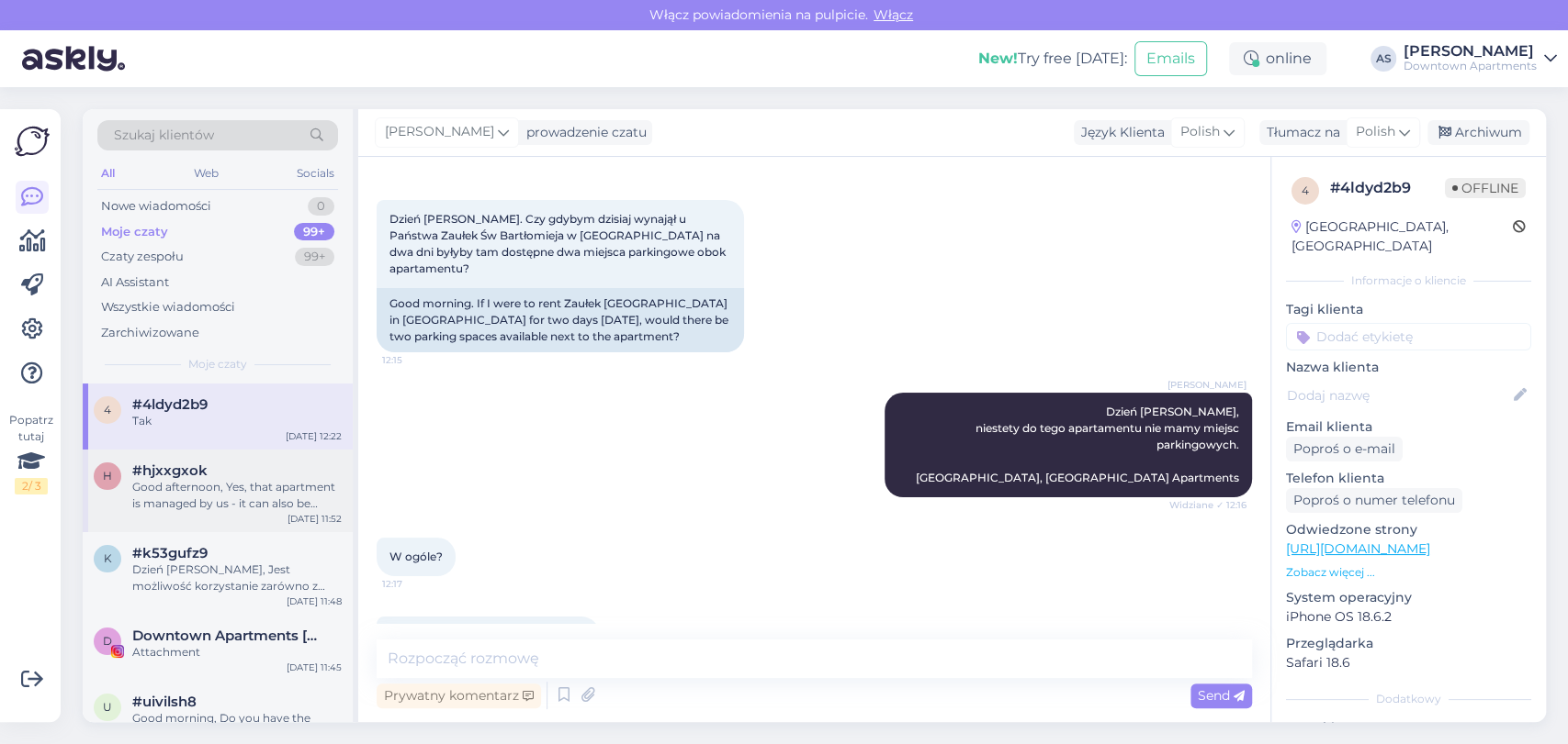
click at [177, 516] on div "h #hjxxgxok Good afternoon, Yes, that apartment is managed by us - it can also …" at bounding box center [217, 491] width 270 height 82
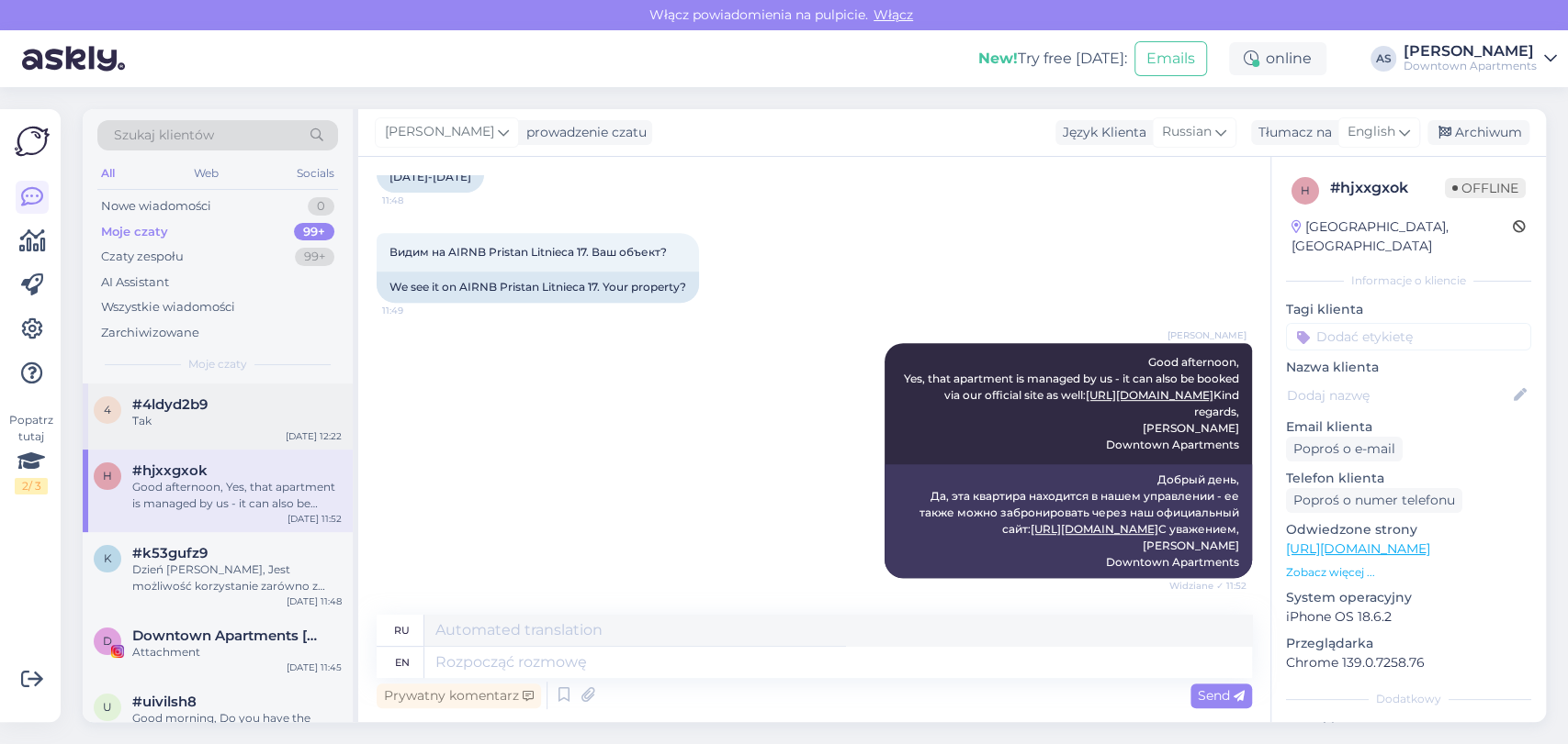
click at [161, 400] on span "#4ldyd2b9" at bounding box center [169, 404] width 75 height 16
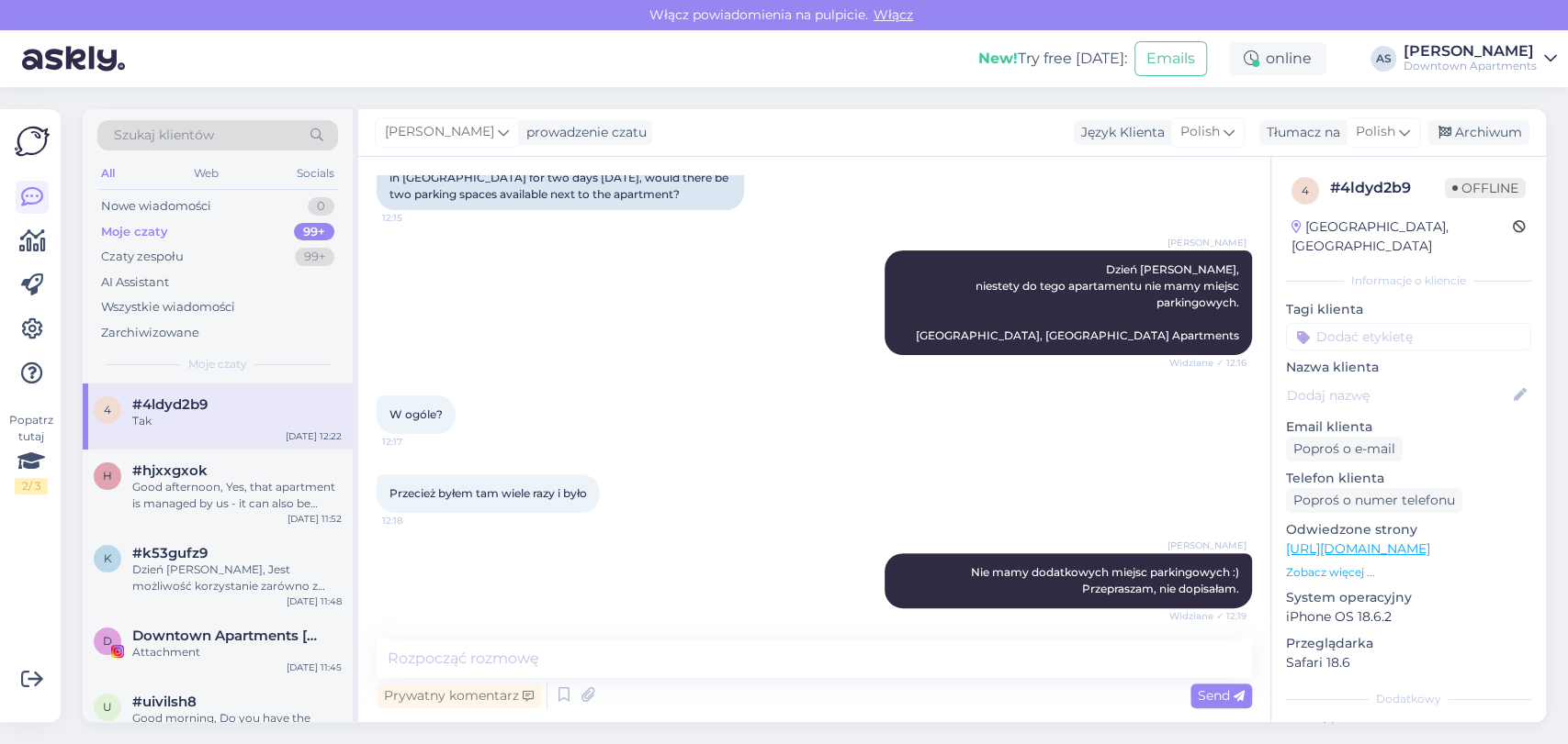
scroll to position [377, 0]
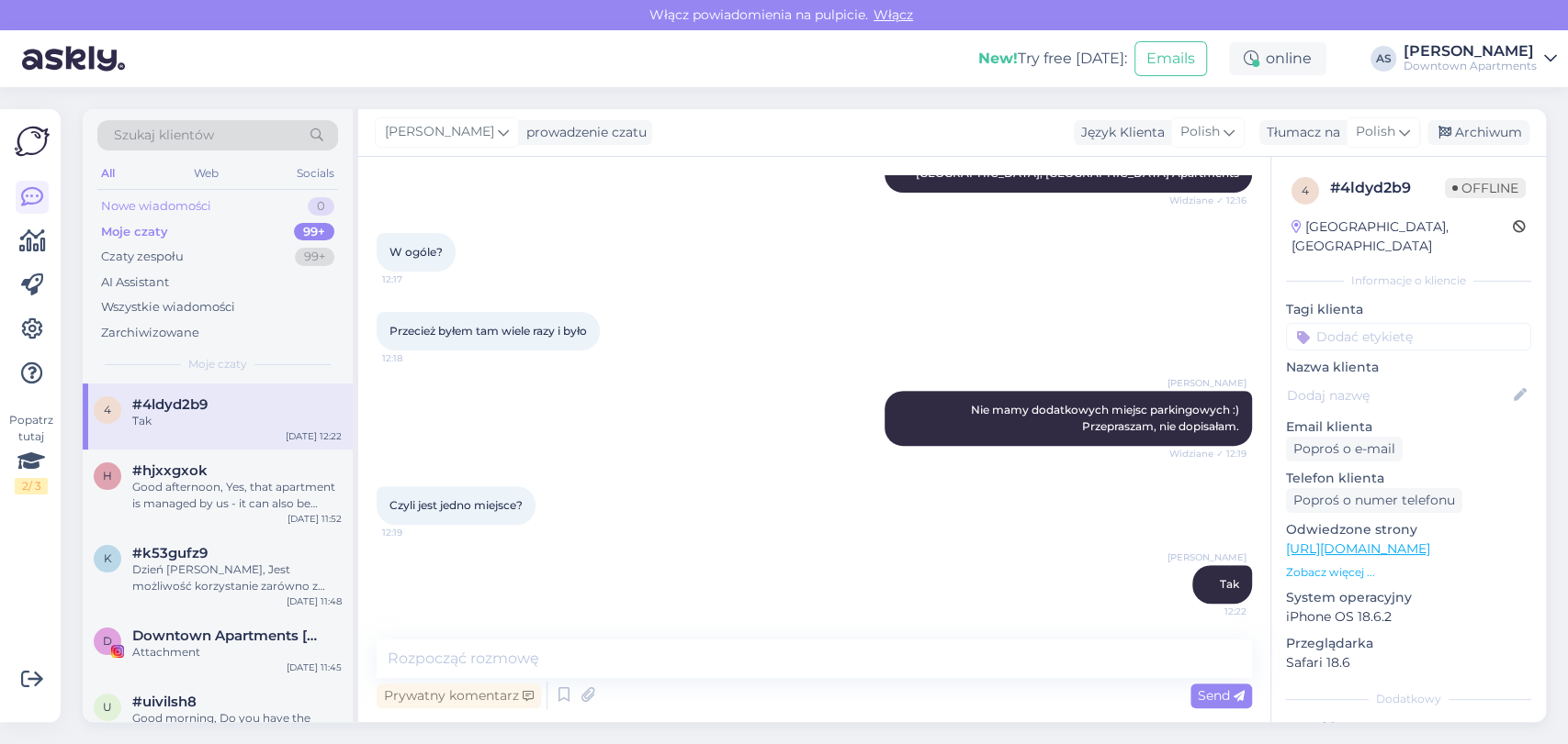
click at [215, 204] on div "Nowe wiadomości 0" at bounding box center [218, 206] width 241 height 26
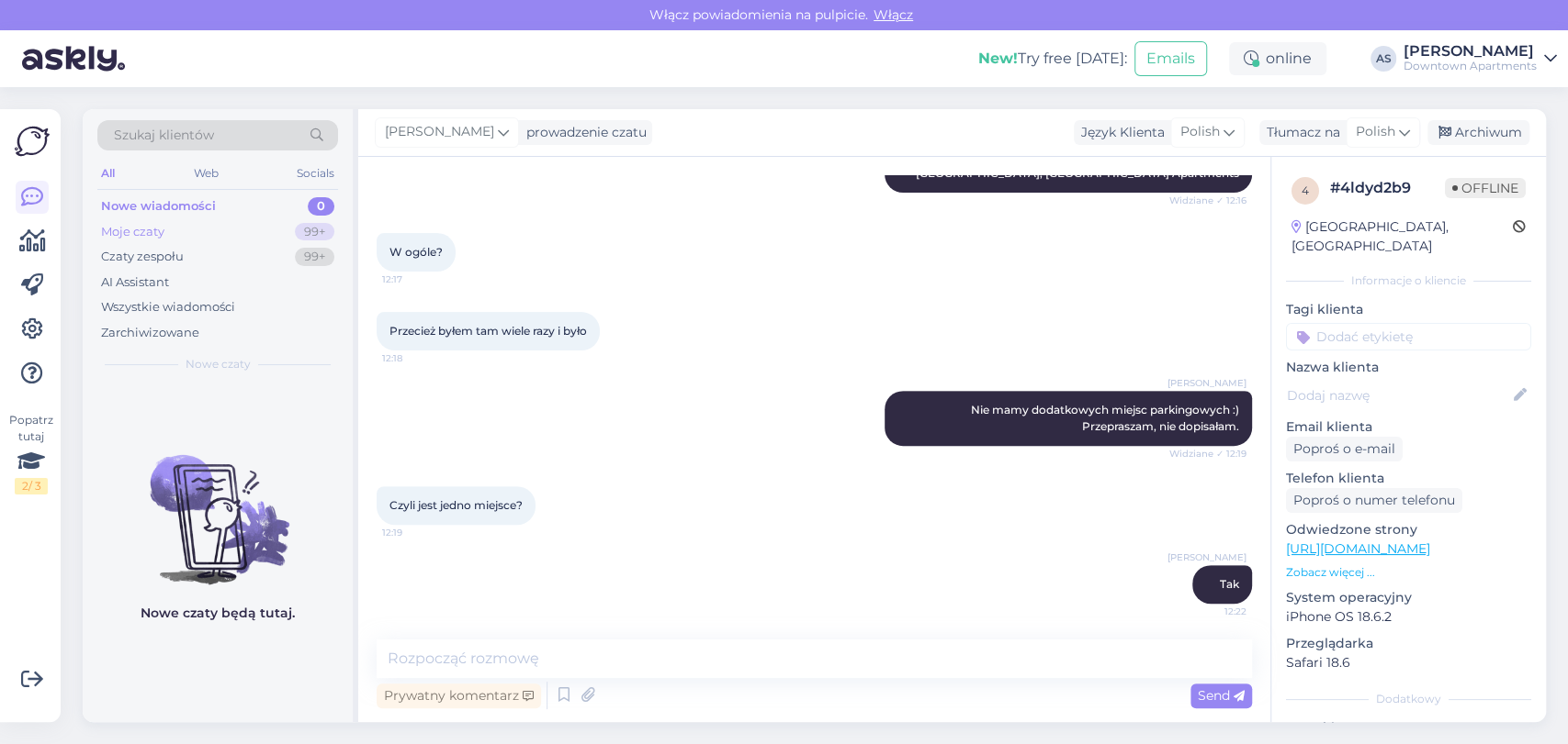
click at [224, 230] on div "Moje czaty 99+" at bounding box center [218, 232] width 241 height 26
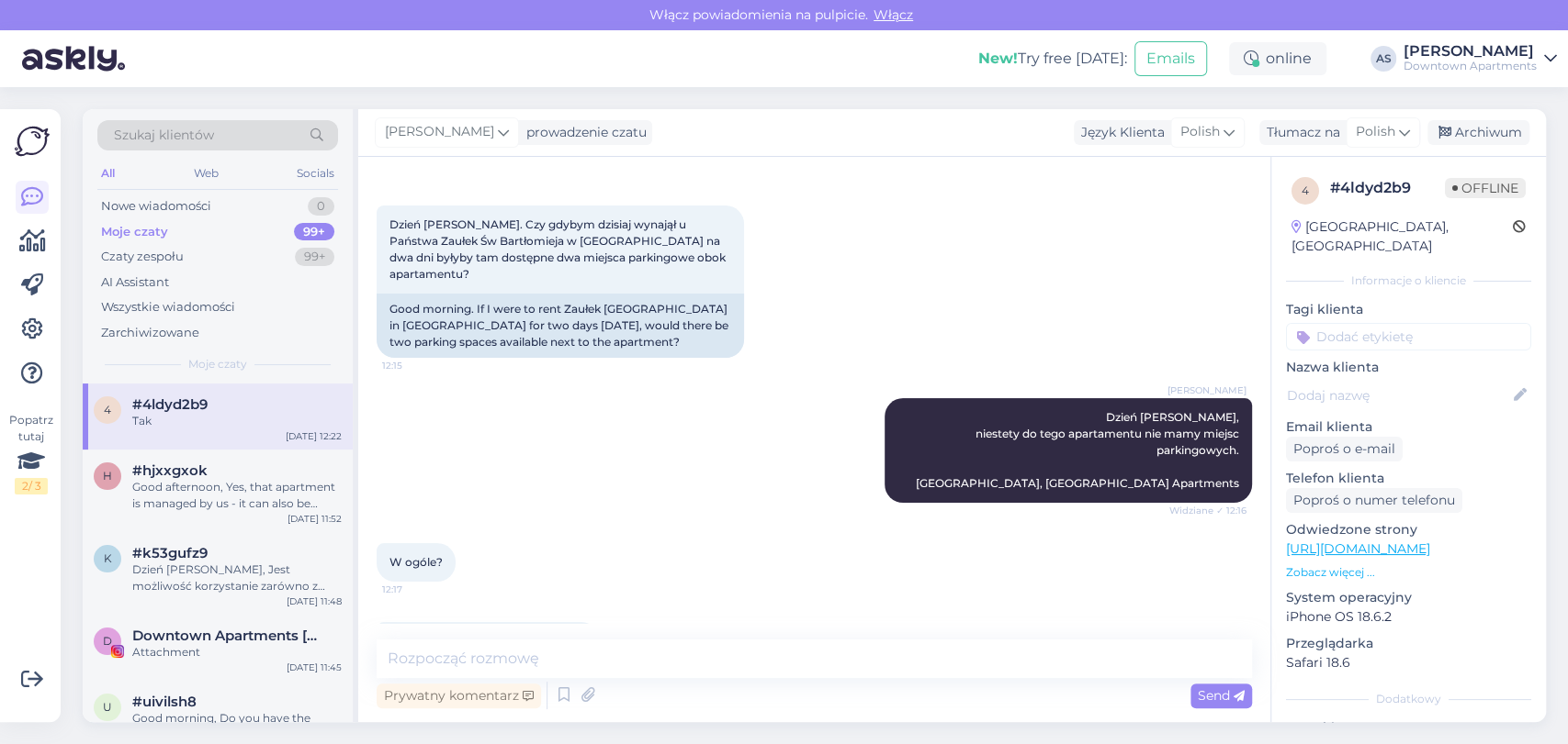
scroll to position [203, 0]
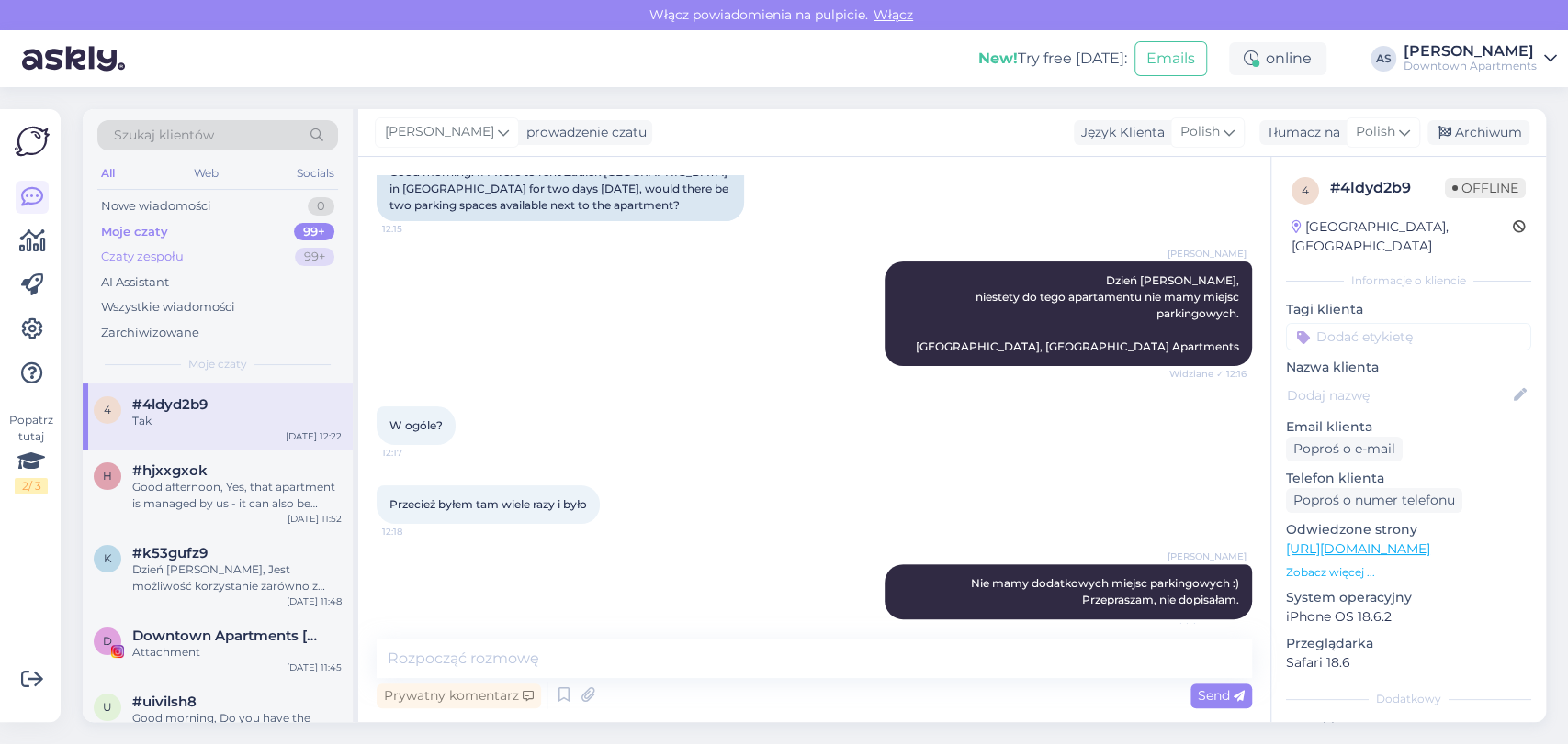
click at [247, 247] on div "Czaty zespołu 99+" at bounding box center [218, 257] width 241 height 26
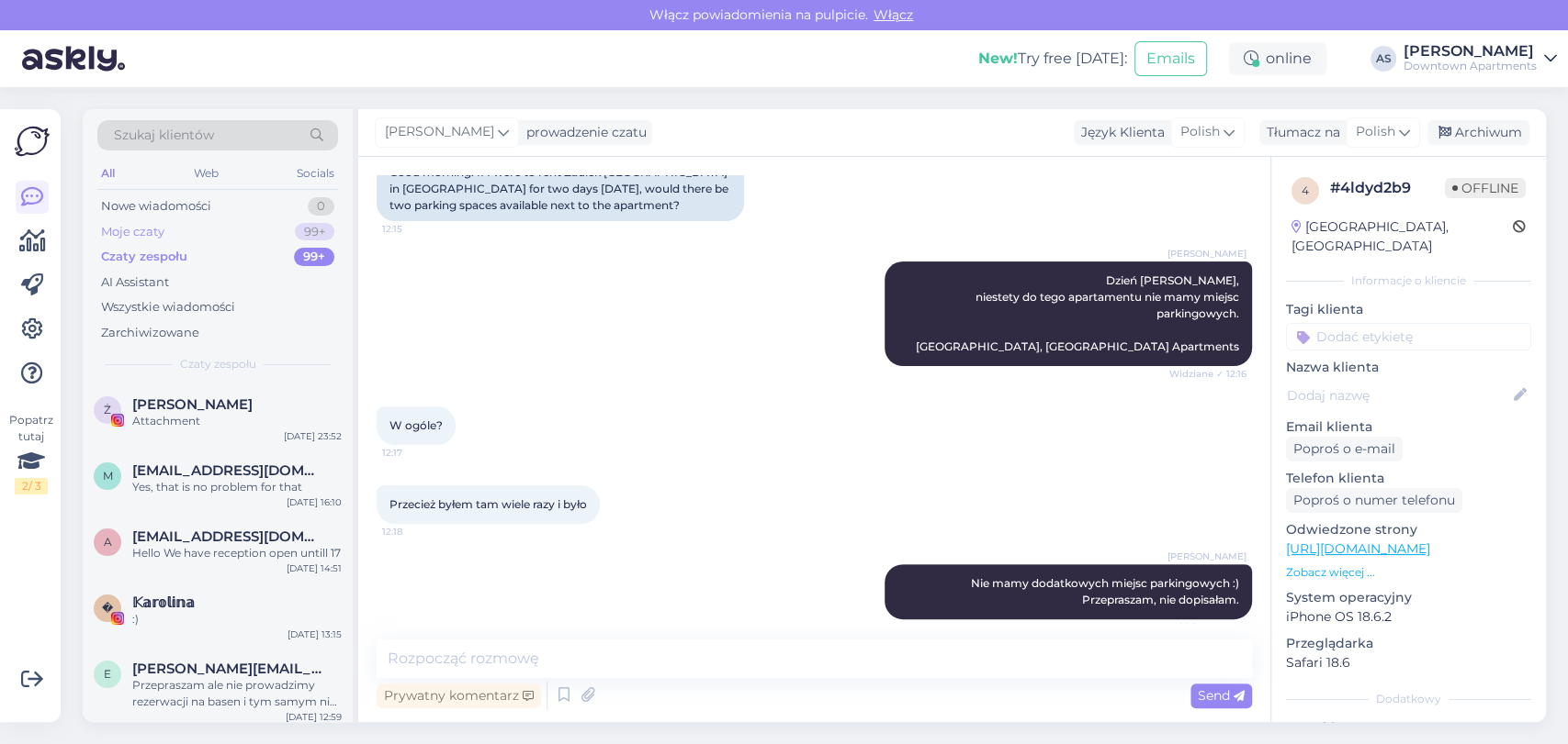
click at [211, 226] on div "Moje czaty 99+" at bounding box center [218, 232] width 241 height 26
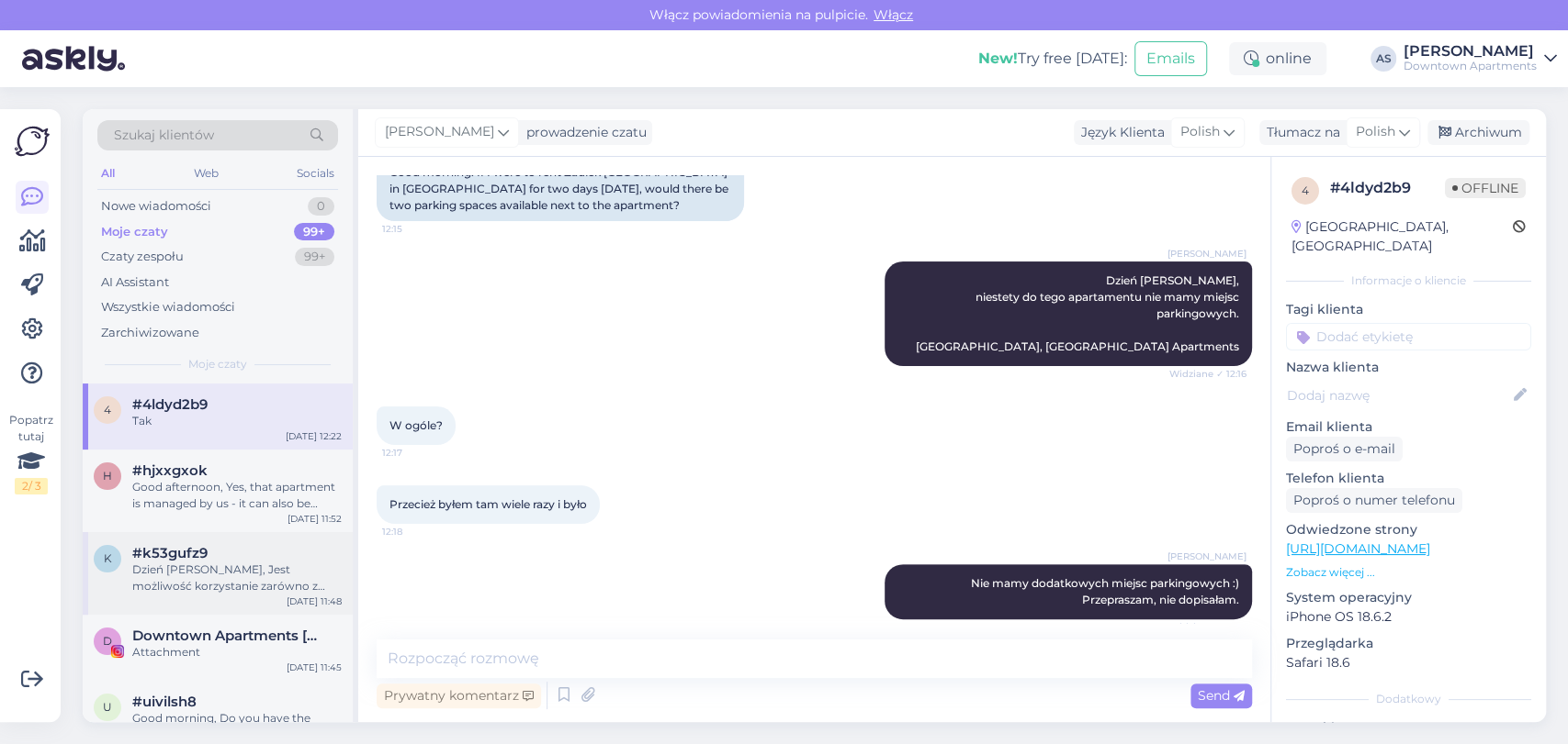
click at [271, 572] on div "Dzień [PERSON_NAME], Jest możliwość korzystanie zarówno z basenu jak i SPA, lec…" at bounding box center [236, 578] width 209 height 33
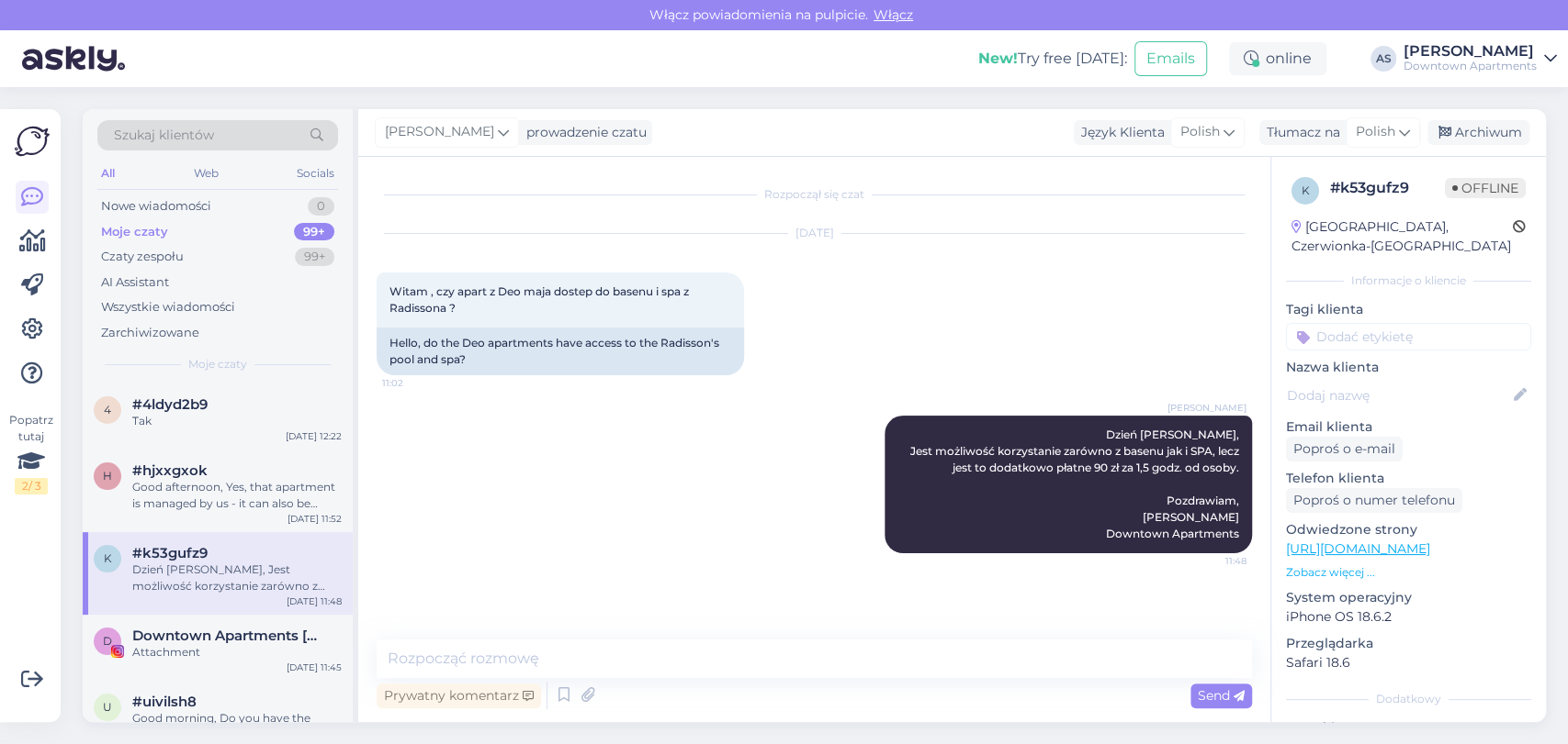
scroll to position [0, 0]
click at [243, 471] on div "#hjxxgxok" at bounding box center [236, 470] width 209 height 16
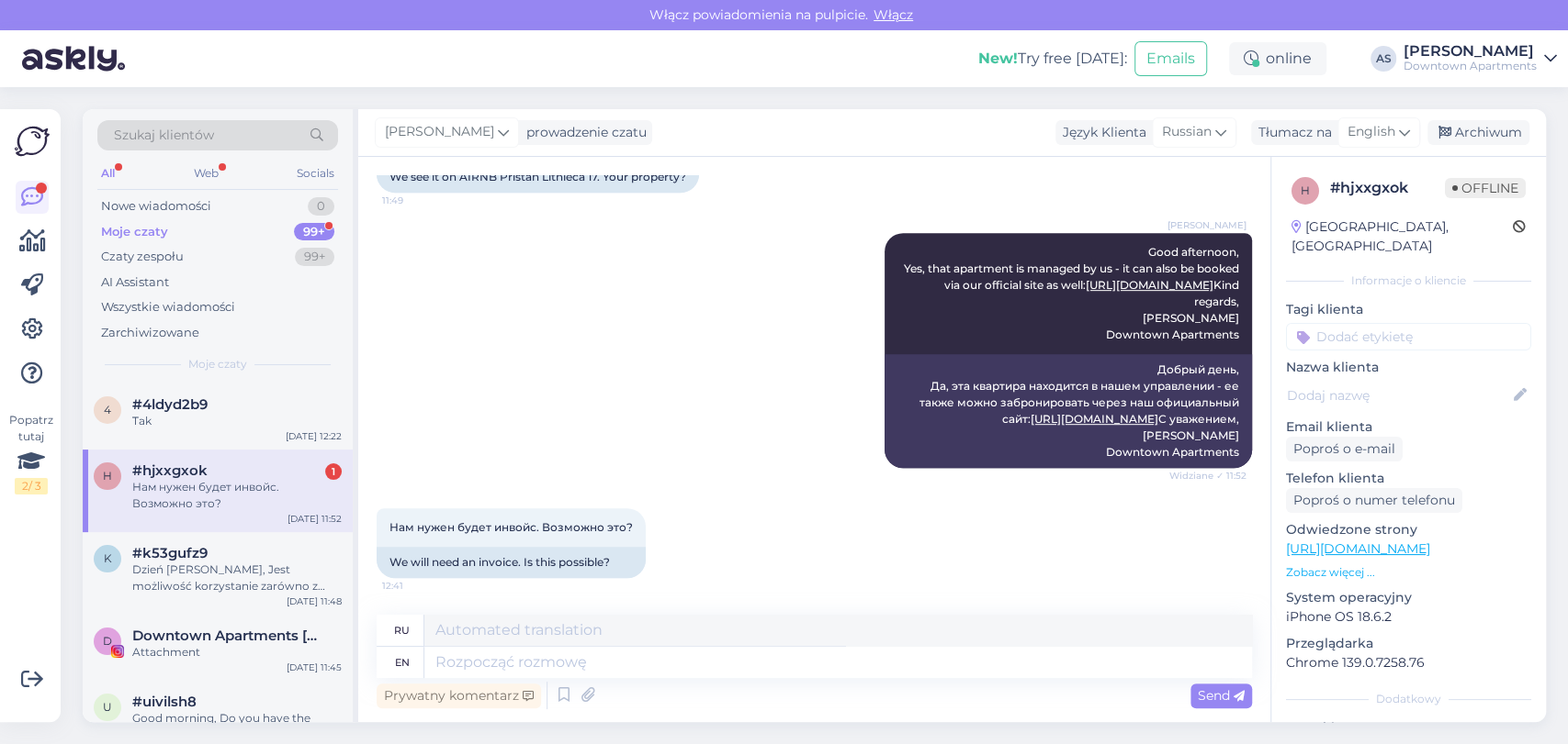
scroll to position [756, 0]
click at [247, 224] on div "Moje czaty 99+" at bounding box center [218, 232] width 241 height 26
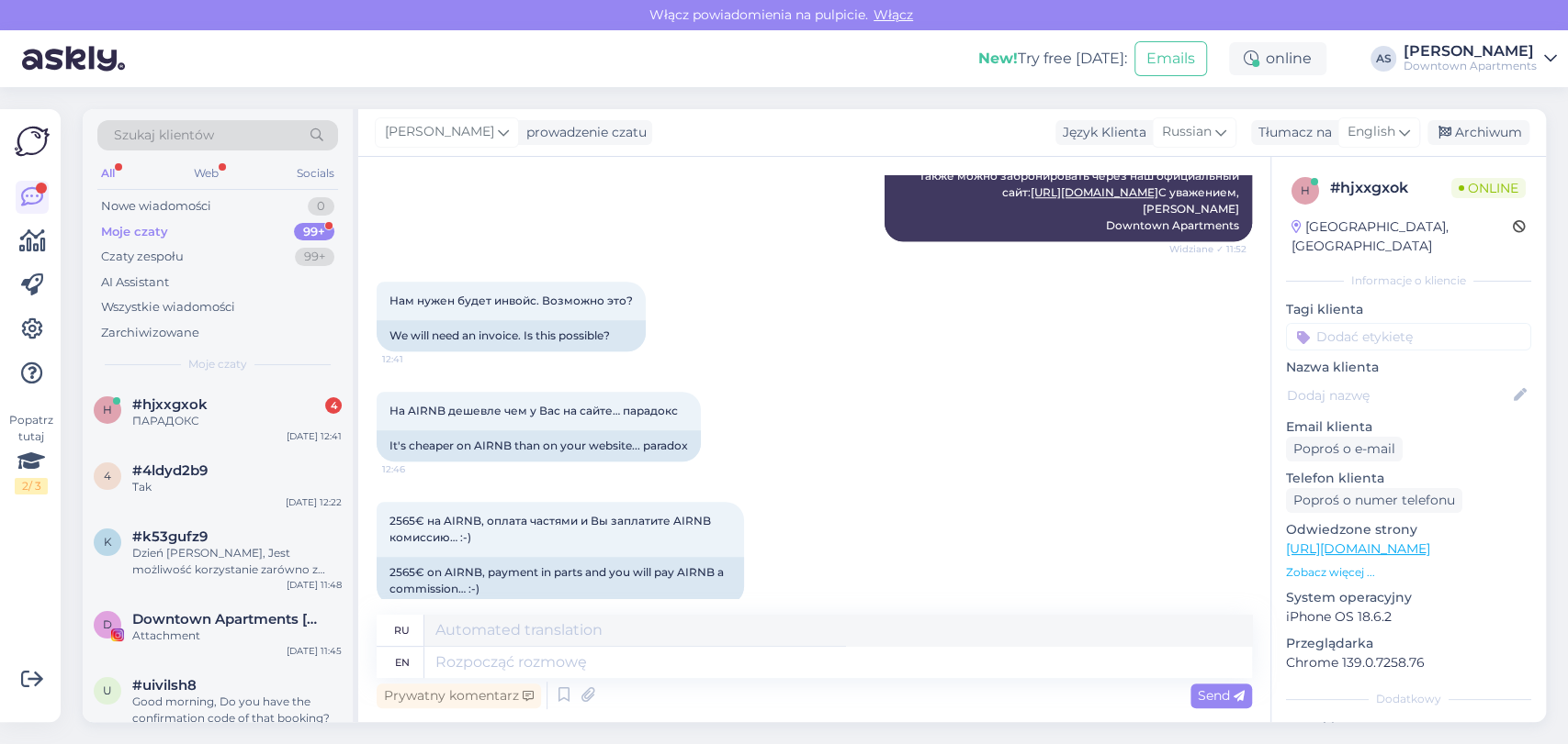
scroll to position [1119, 0]
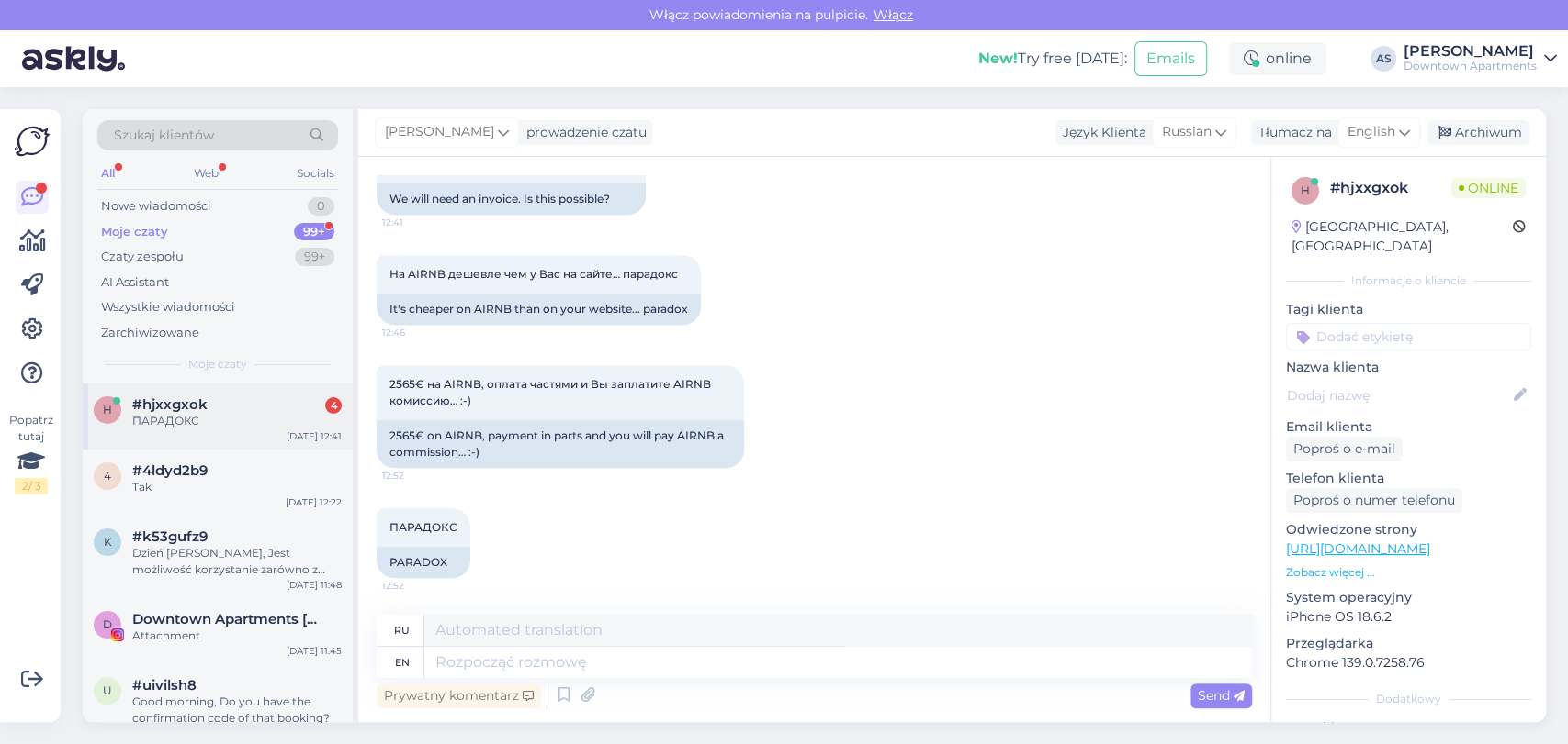
click at [209, 433] on div "h #hjxxgxok 4 ПАРАДОКС [DATE] 12:41" at bounding box center [217, 416] width 270 height 66
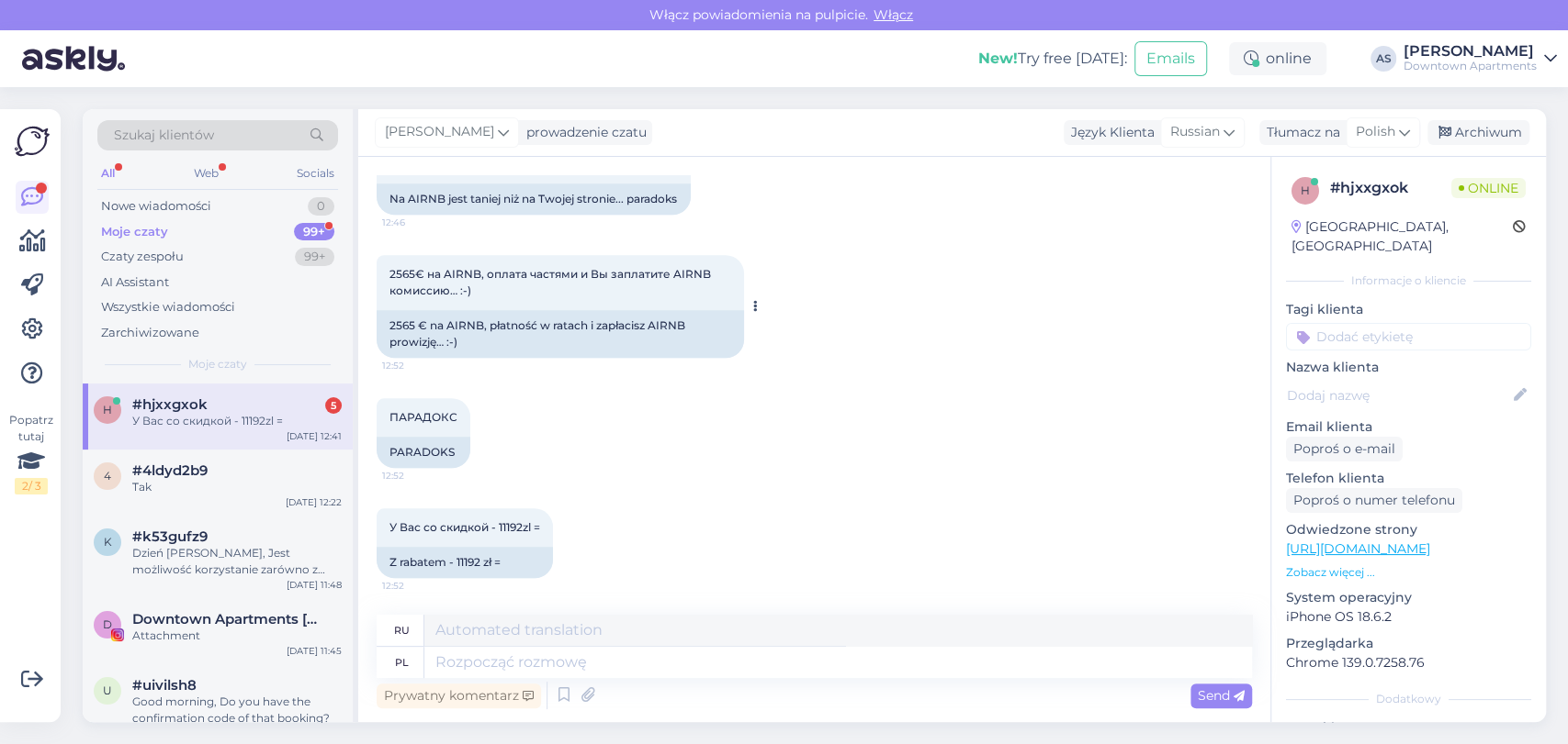
scroll to position [924, 0]
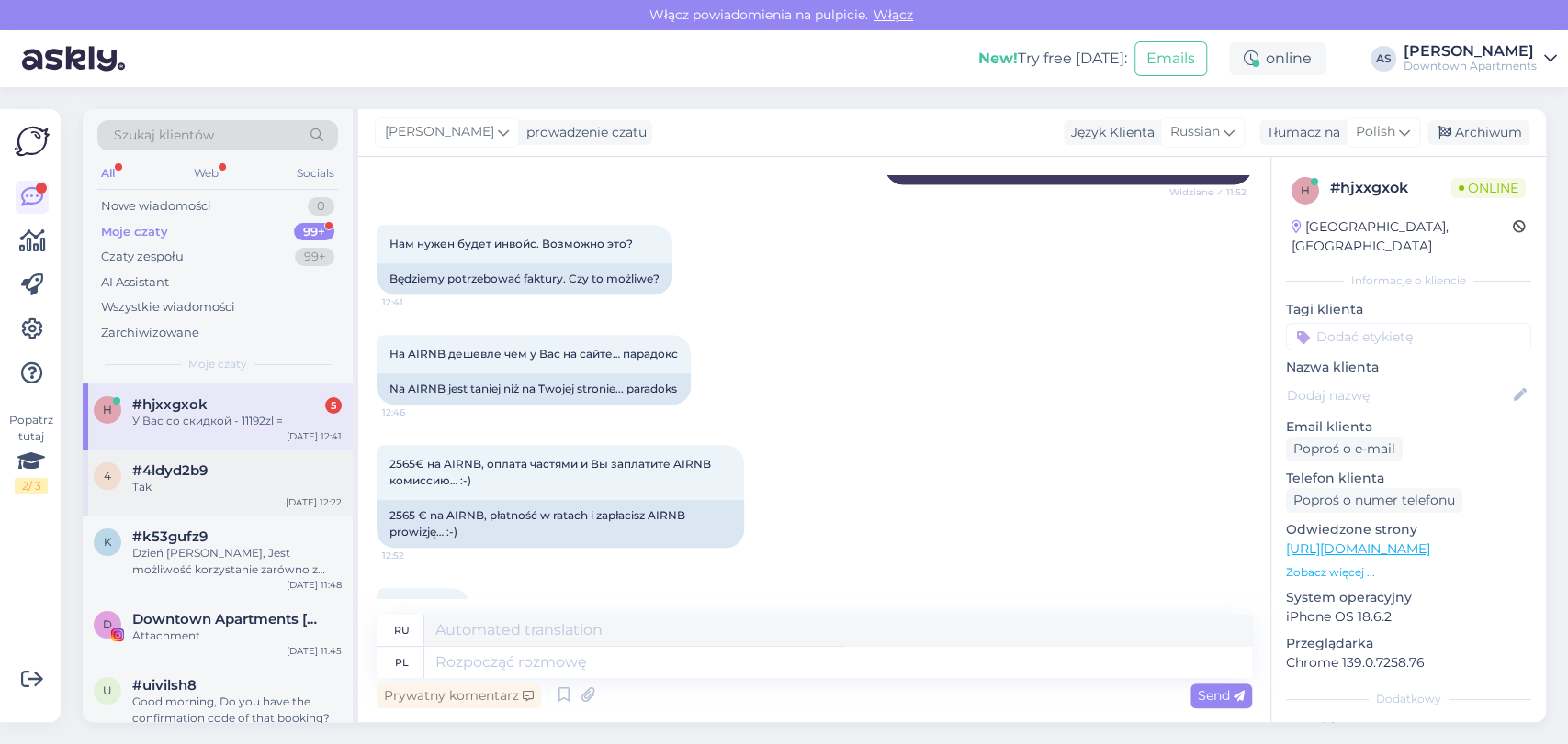
click at [249, 465] on div "#4ldyd2b9" at bounding box center [236, 470] width 209 height 16
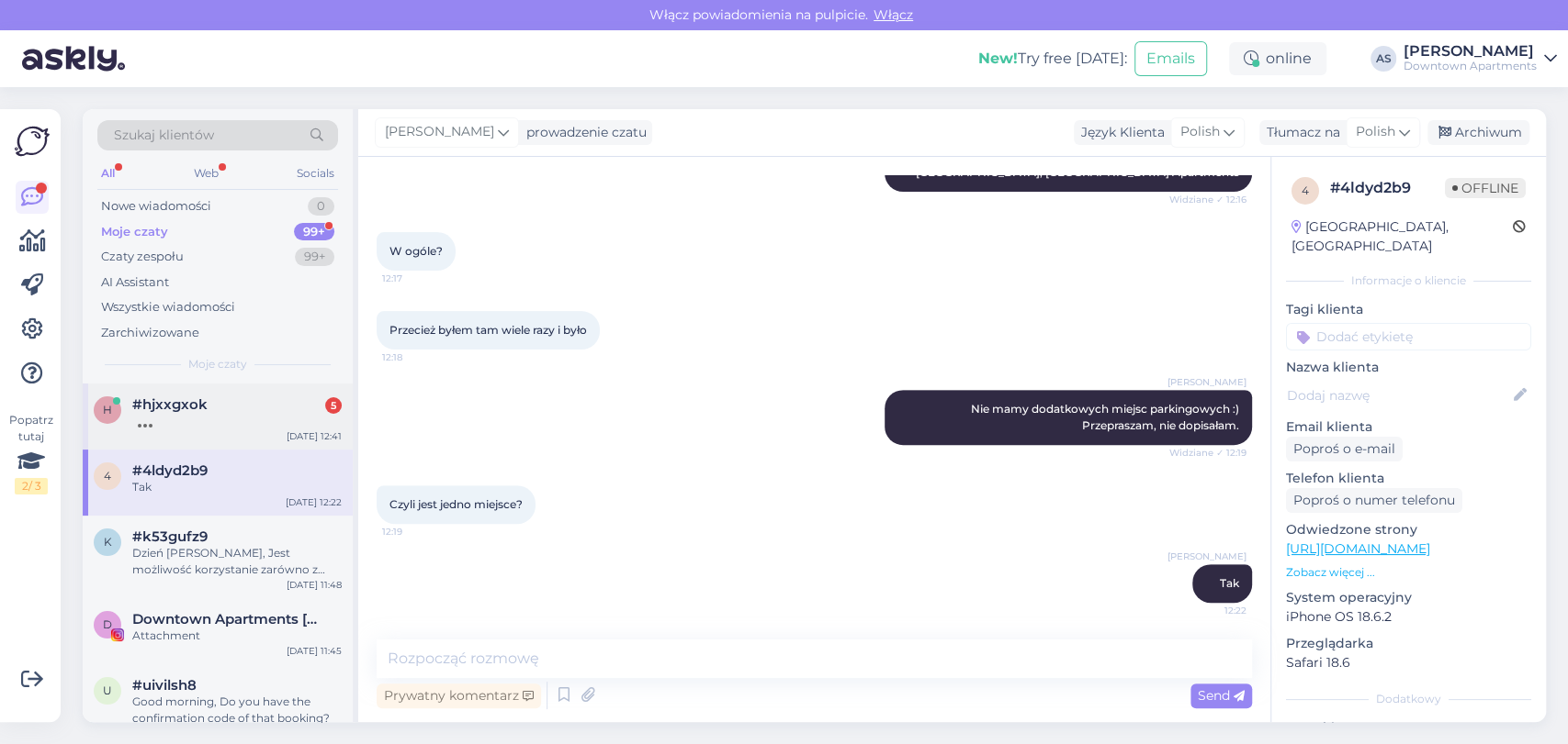
click at [212, 434] on div "h #hjxxgxok 5 [DATE] 12:41" at bounding box center [217, 416] width 270 height 66
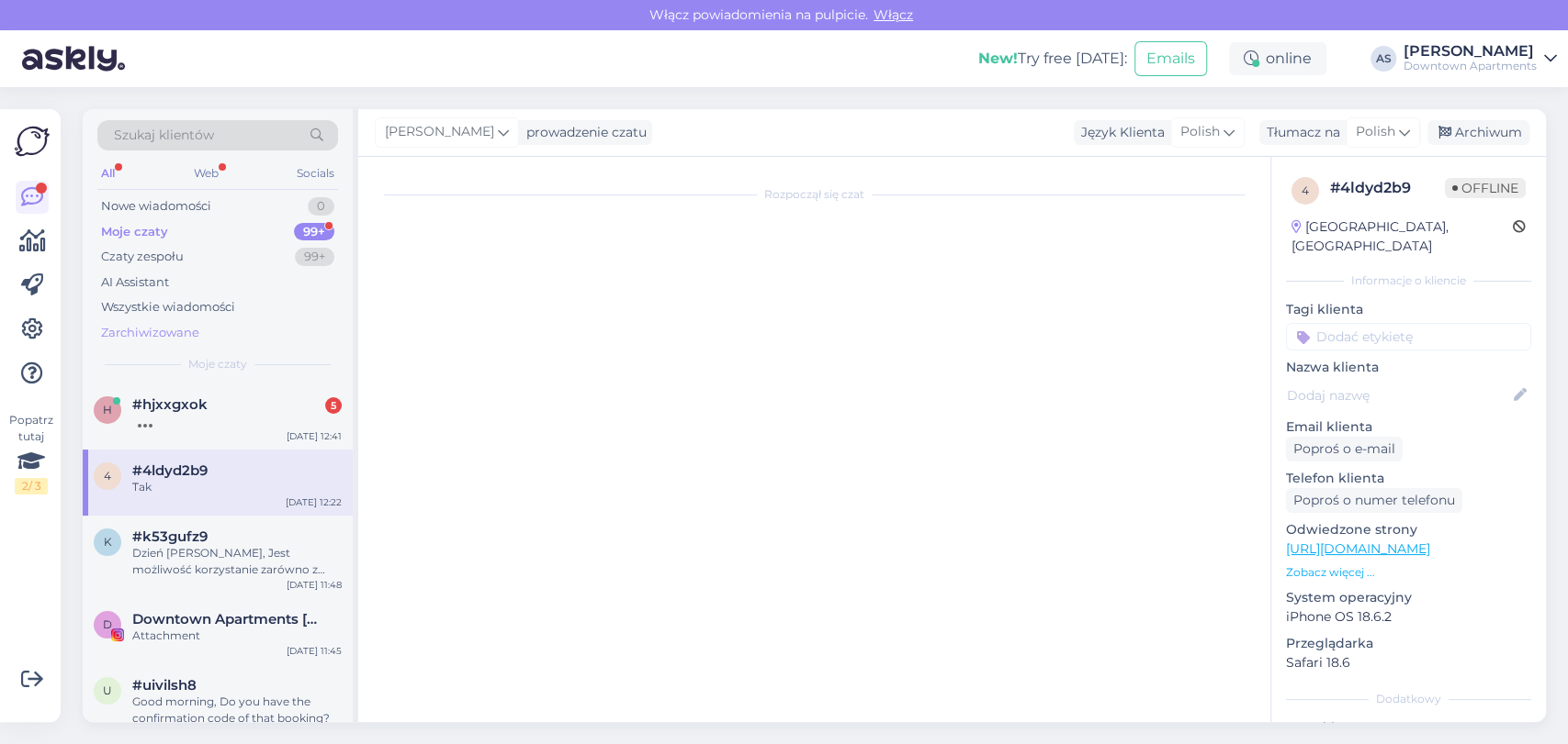
click at [179, 320] on div "Zarchiwizowane" at bounding box center [218, 332] width 241 height 26
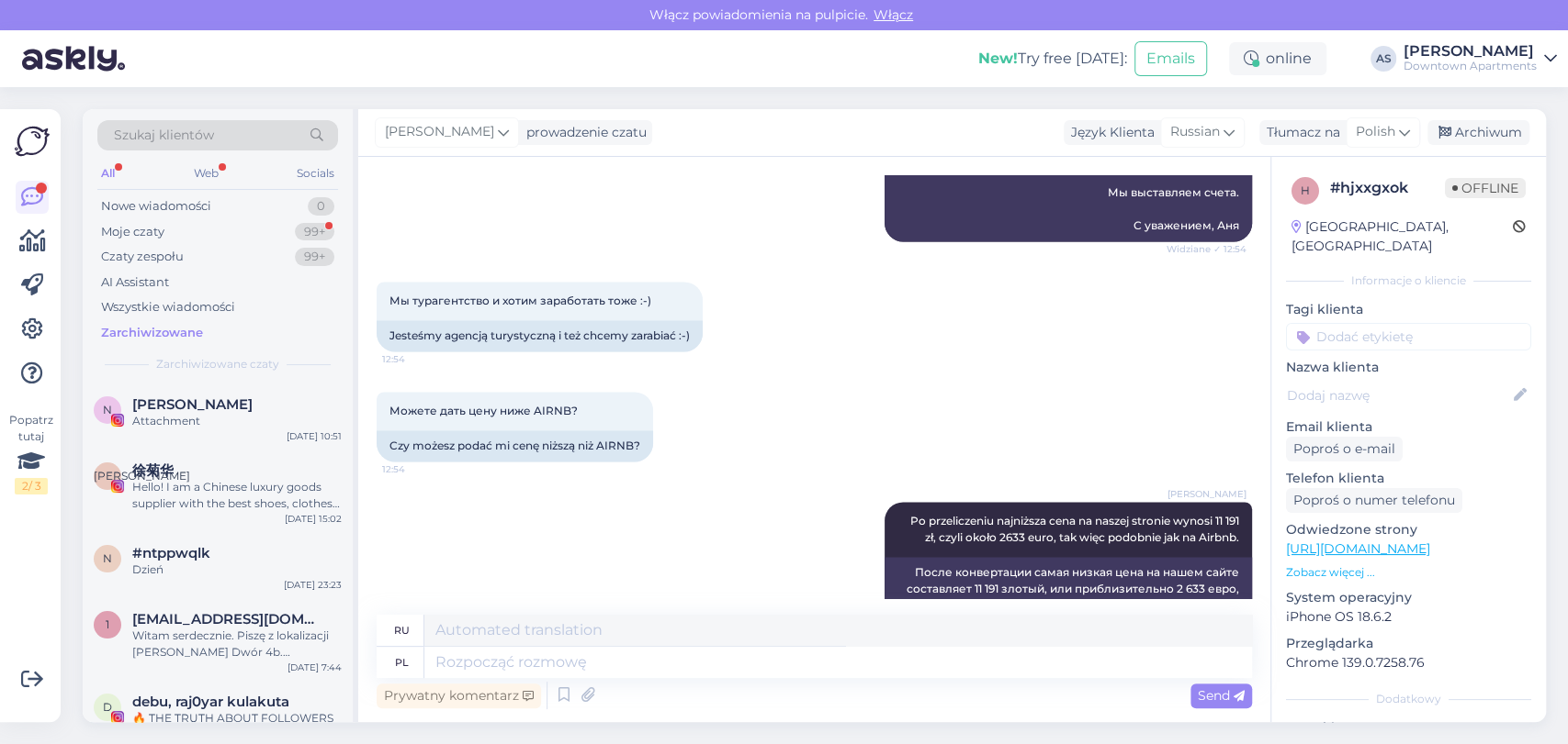
scroll to position [1994, 0]
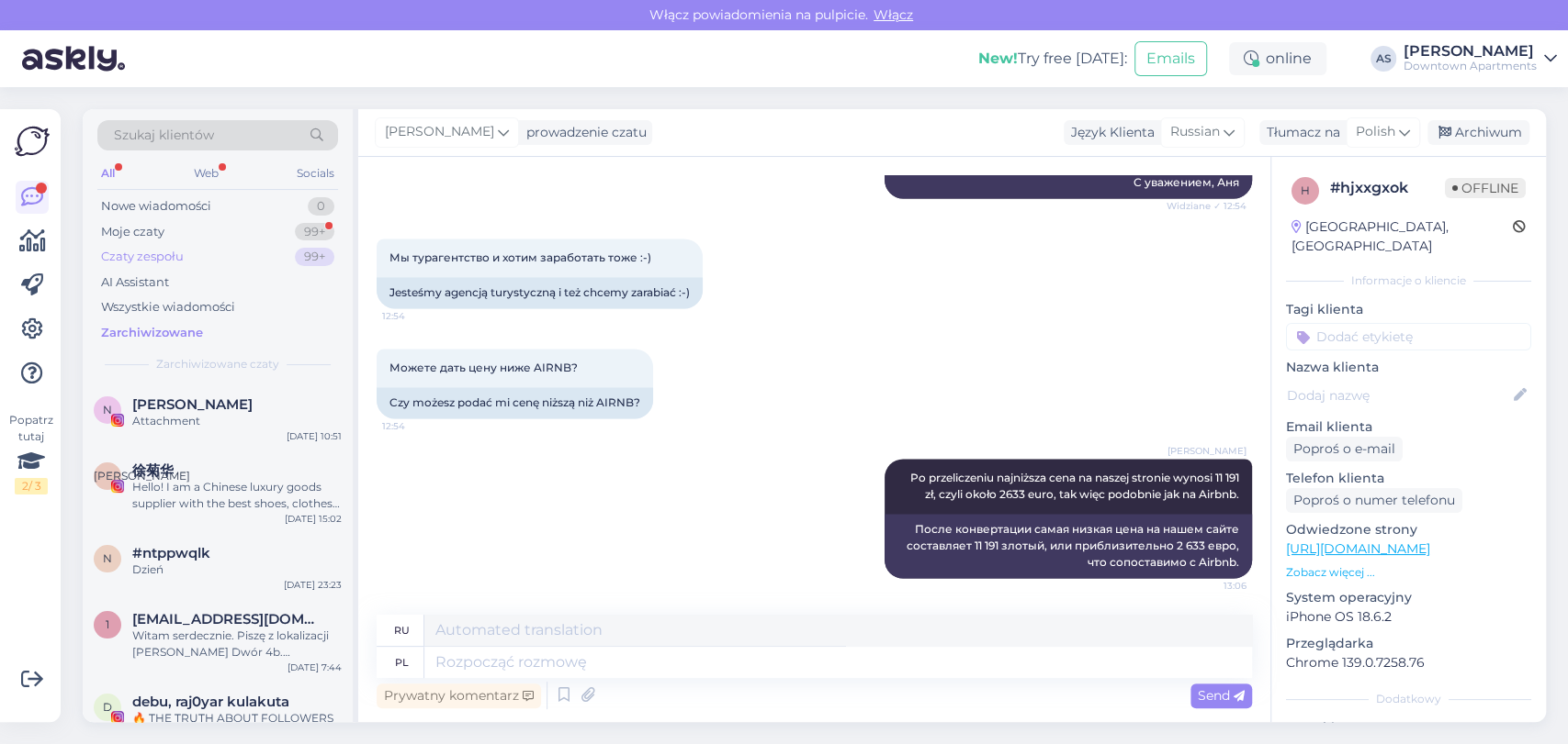
click at [252, 246] on div "Czaty zespołu 99+" at bounding box center [218, 257] width 241 height 26
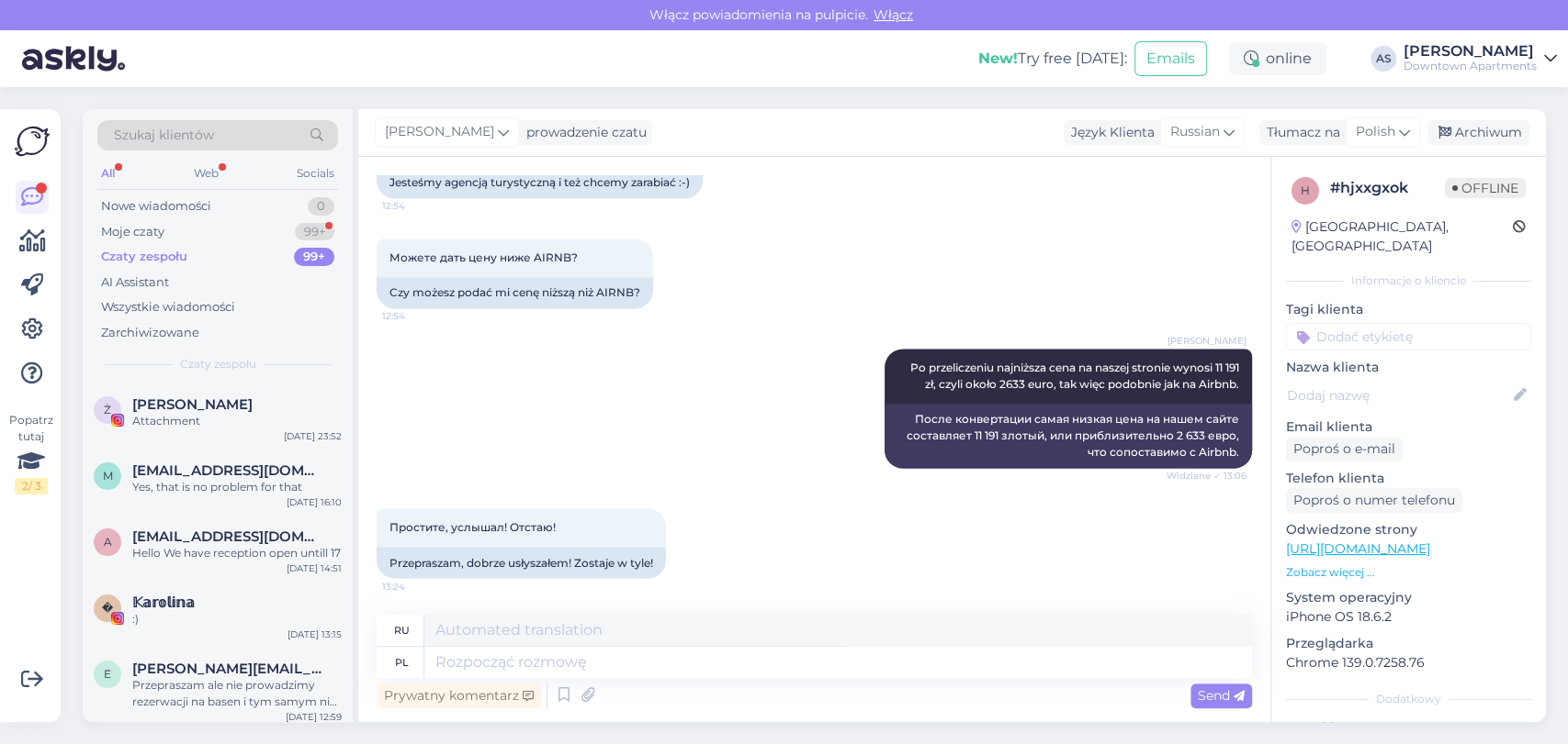
scroll to position [2105, 0]
click at [271, 232] on div "Moje czaty 99+" at bounding box center [218, 232] width 241 height 26
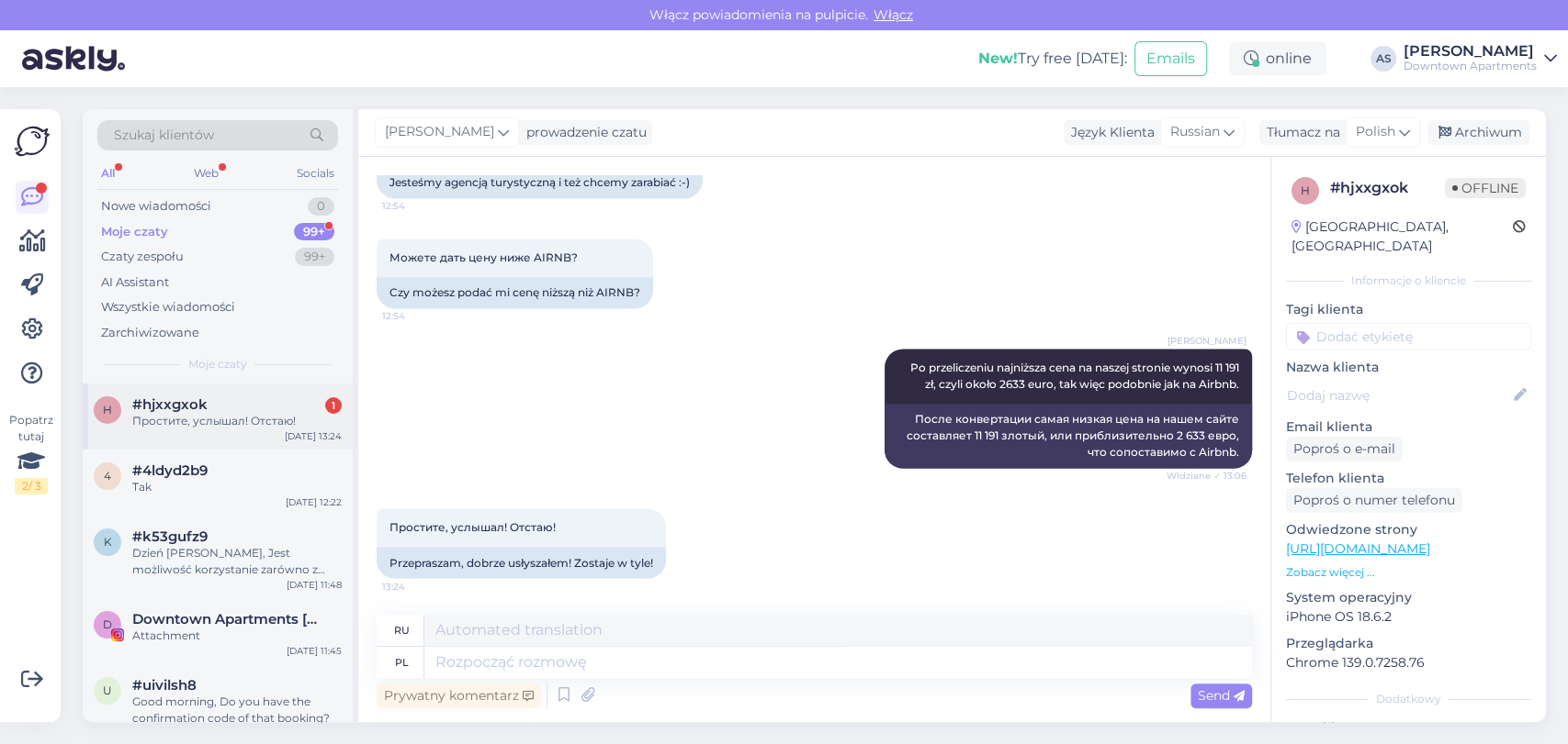
click at [272, 398] on div "#hjxxgxok 1" at bounding box center [236, 404] width 209 height 16
click at [728, 427] on div "[PERSON_NAME] Po przeliczeniu najniższa cena na naszej stronie wynosi 11 191 zł…" at bounding box center [814, 408] width 875 height 159
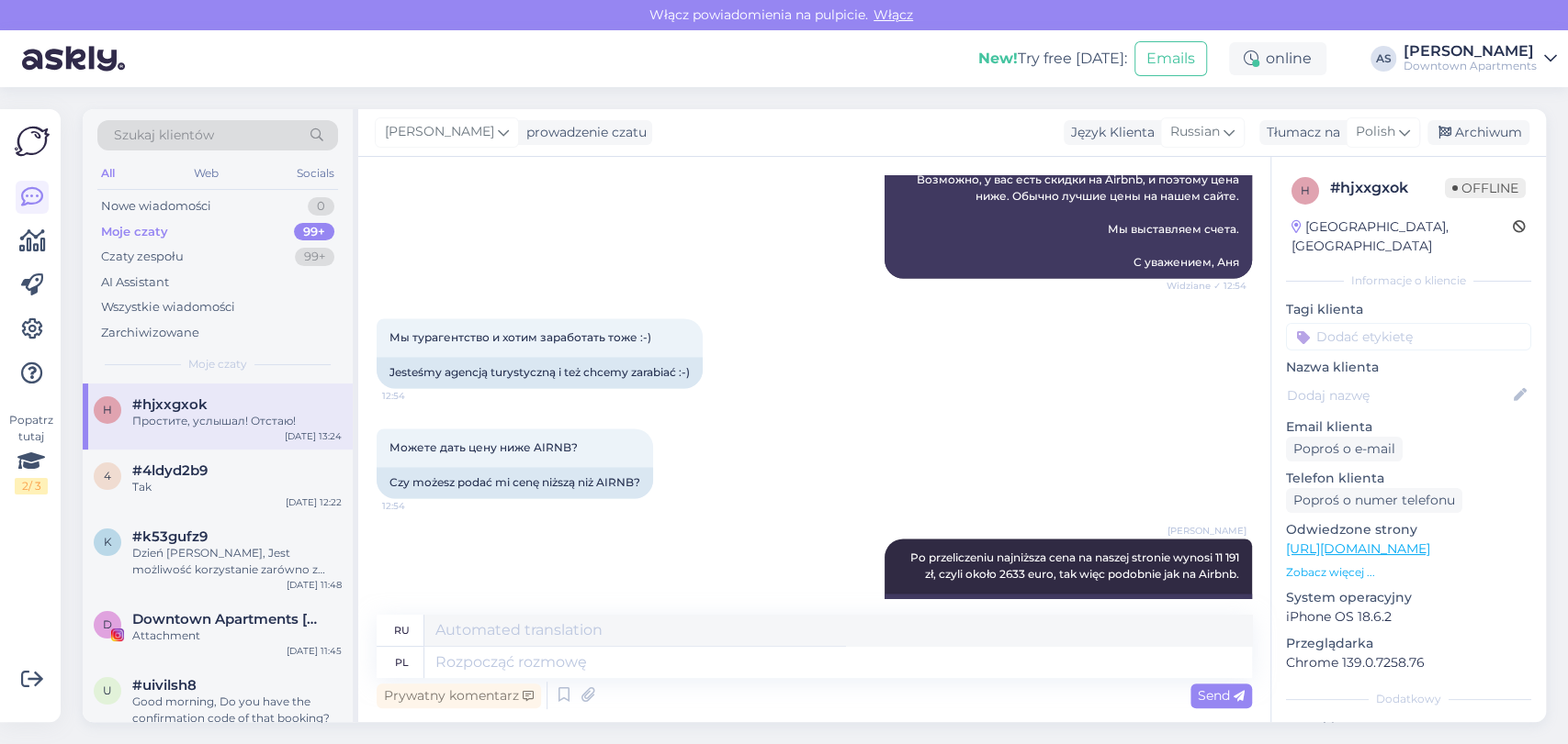
click at [728, 409] on div "Мы турагентство и хотим заработать тоже :-) 12:54 Jesteśmy agencją turystyczną …" at bounding box center [814, 352] width 875 height 110
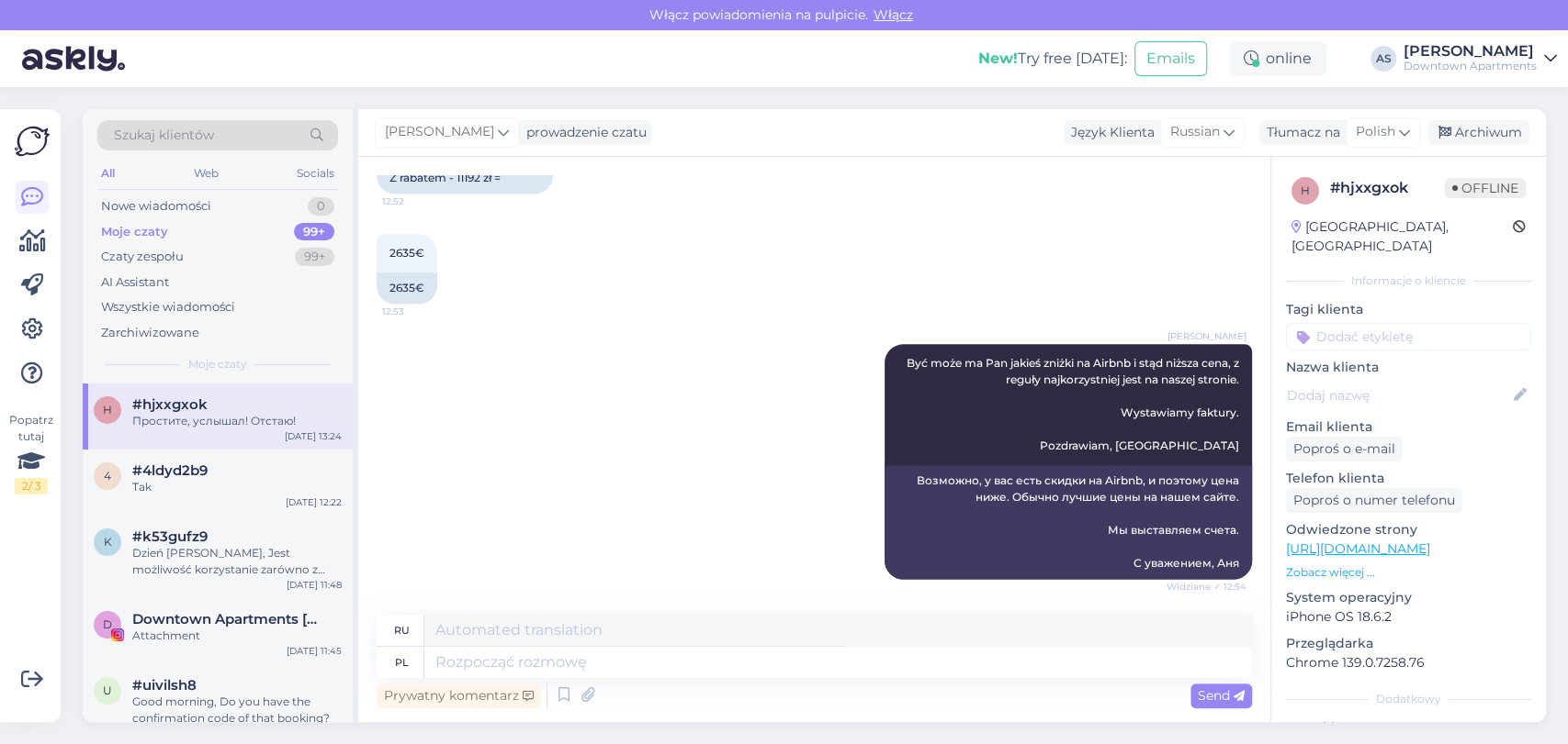
scroll to position [1696, 0]
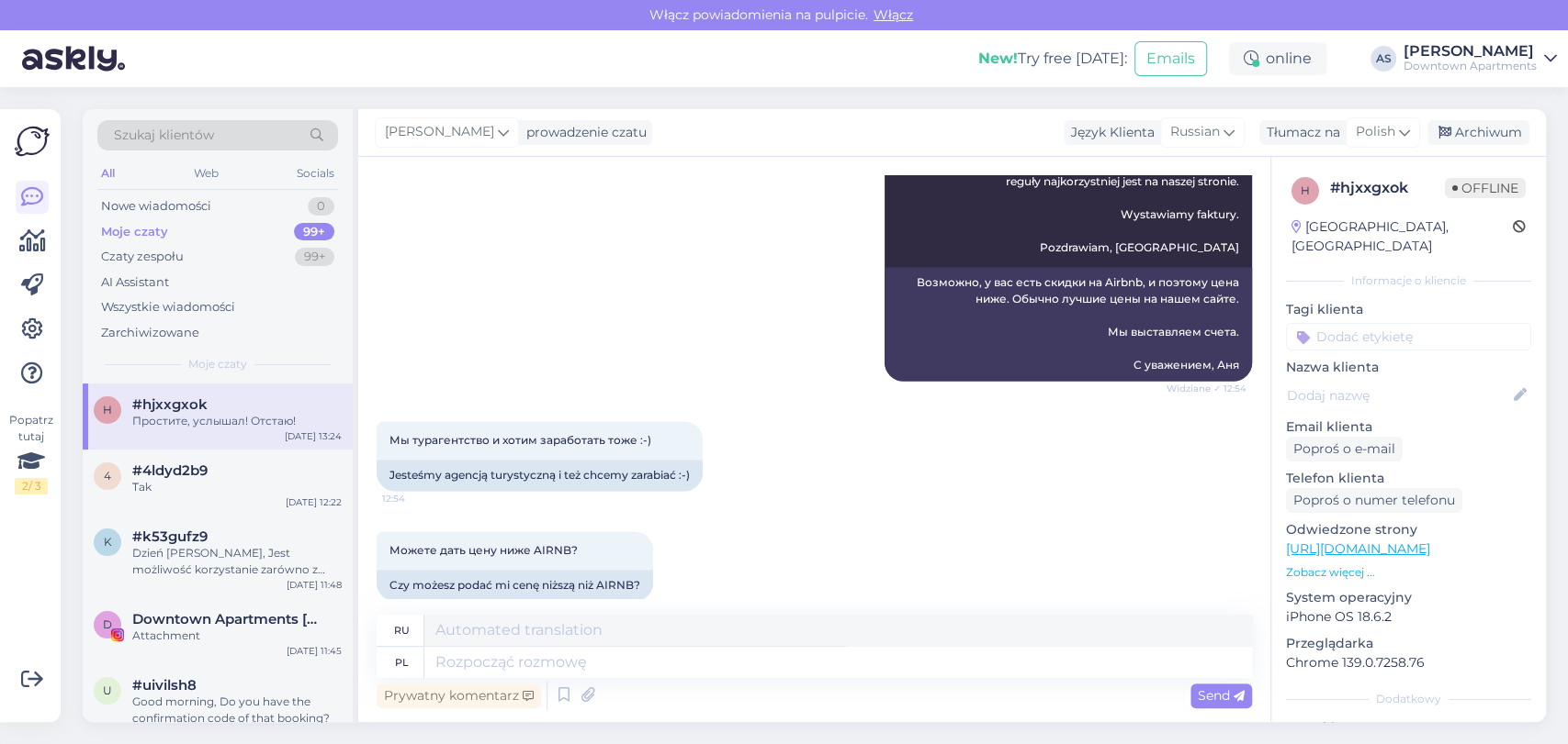
click at [181, 227] on div "Moje czaty 99+" at bounding box center [218, 232] width 241 height 26
click at [191, 207] on div "Nowe wiadomości" at bounding box center [156, 206] width 110 height 18
